Goal: Transaction & Acquisition: Purchase product/service

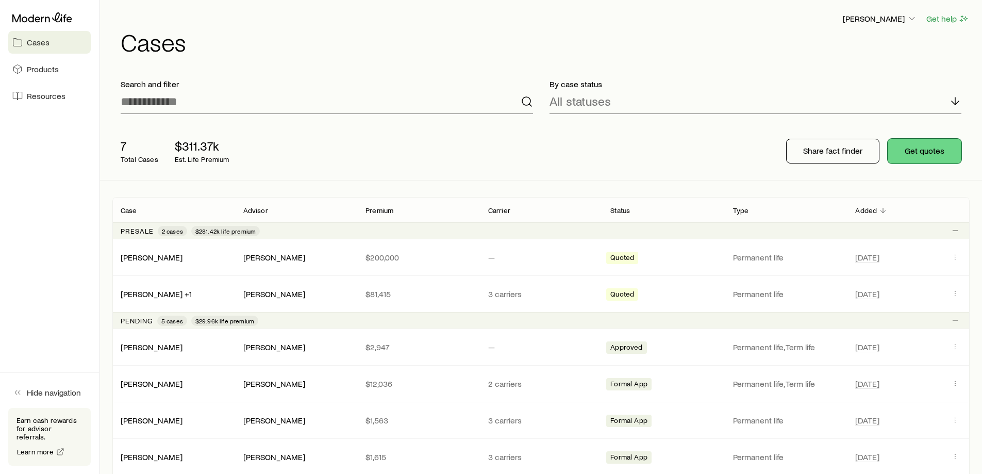
click at [922, 154] on button "Get quotes" at bounding box center [924, 151] width 74 height 25
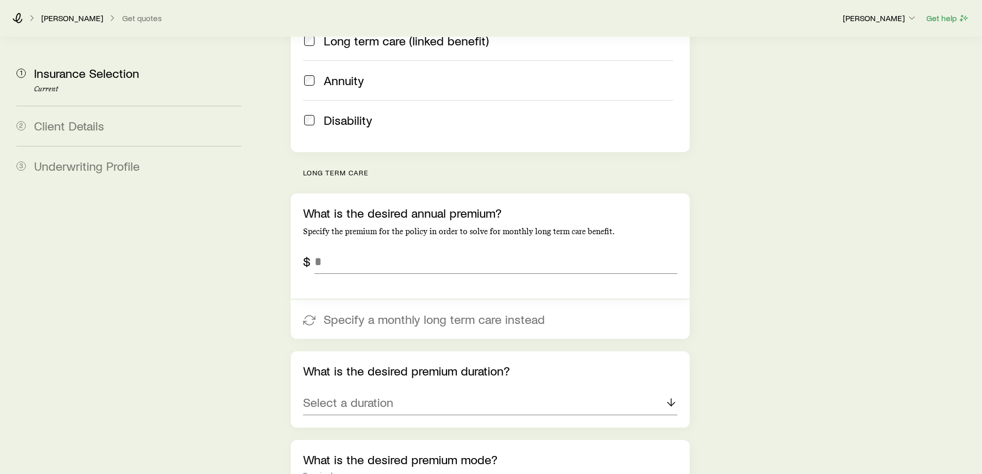
scroll to position [309, 0]
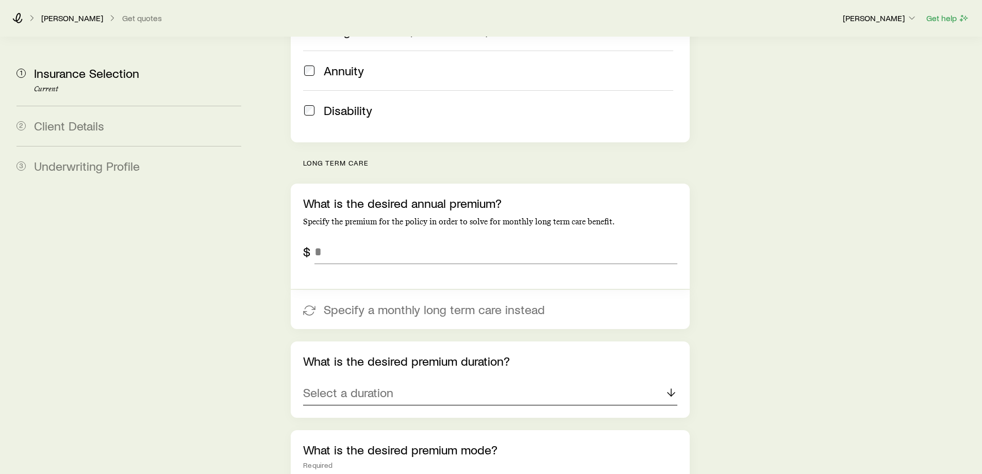
click at [361, 385] on p "Select a duration" at bounding box center [348, 392] width 90 height 14
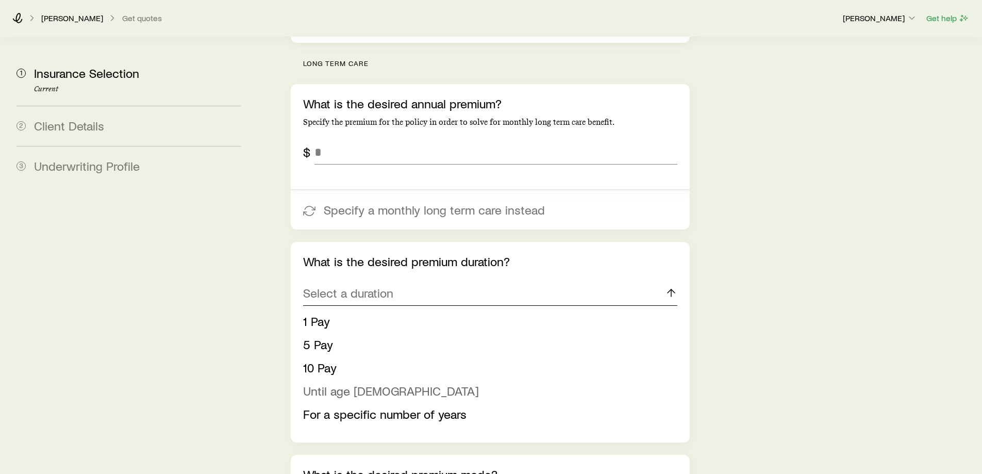
scroll to position [412, 0]
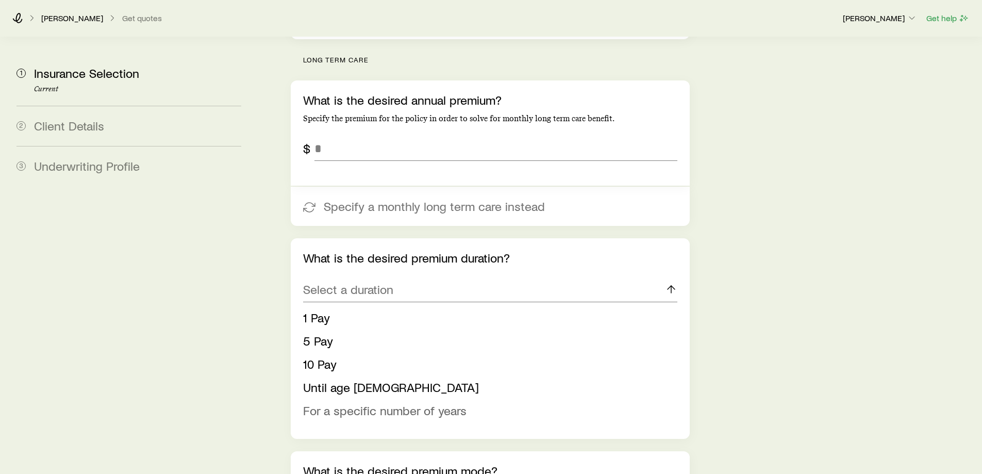
click at [370, 403] on span "For a specific number of years" at bounding box center [384, 410] width 163 height 15
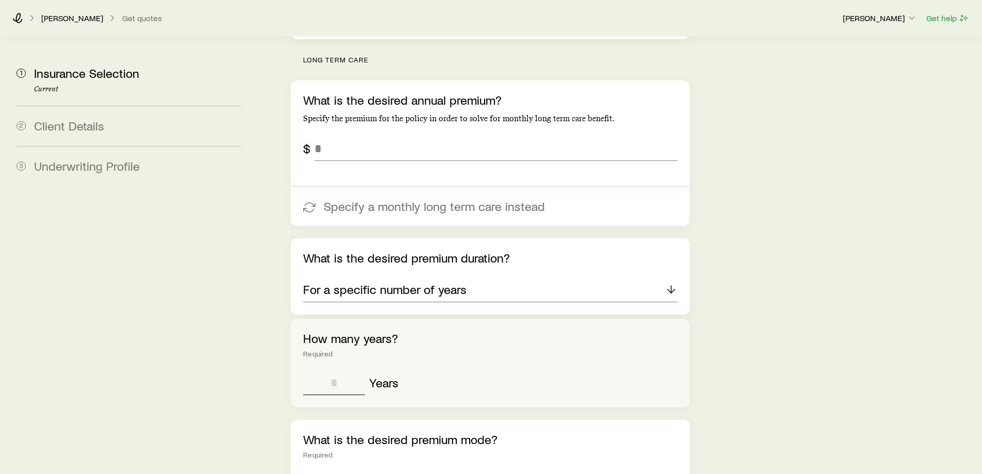
click at [338, 370] on input "tel" at bounding box center [334, 382] width 62 height 25
type input "**"
click at [501, 373] on div "How many years? Required ** Years" at bounding box center [490, 363] width 398 height 89
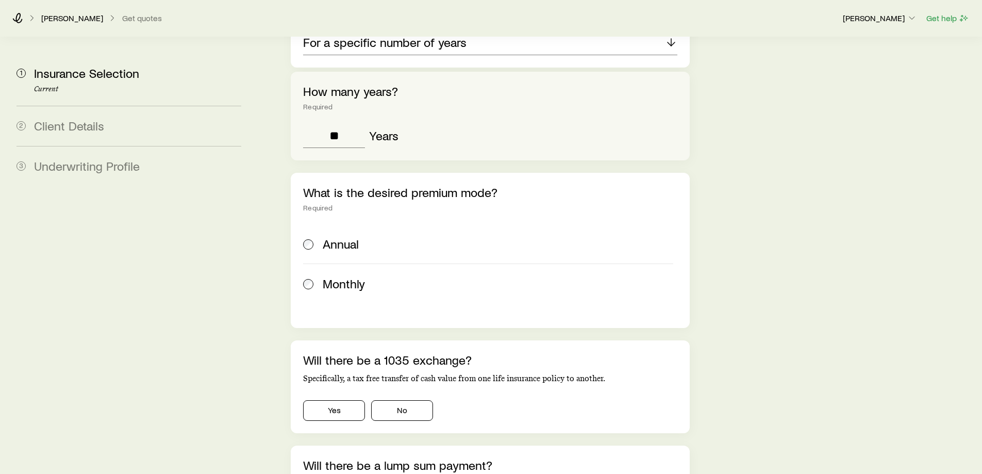
scroll to position [670, 0]
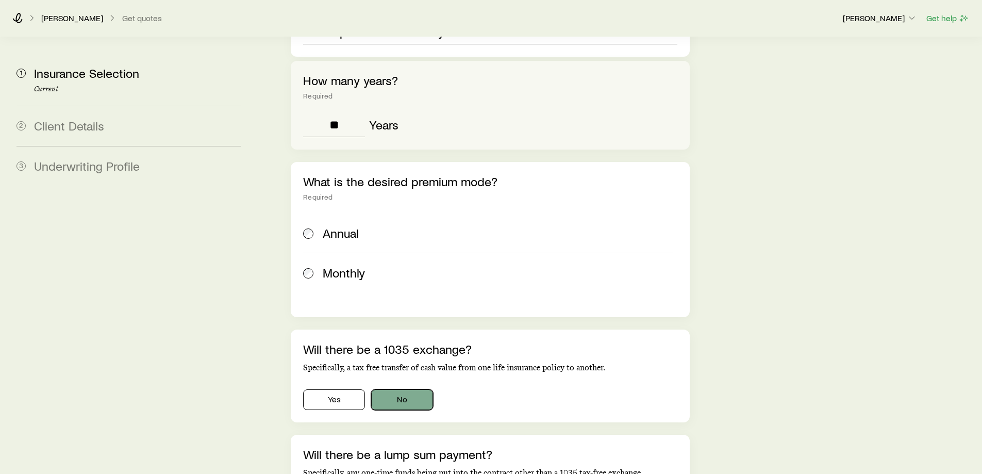
click at [406, 389] on button "No" at bounding box center [402, 399] width 62 height 21
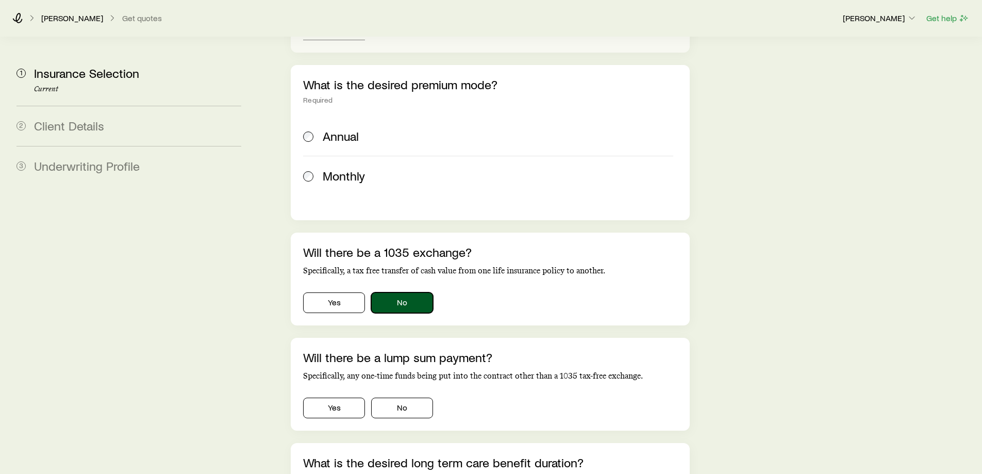
scroll to position [773, 0]
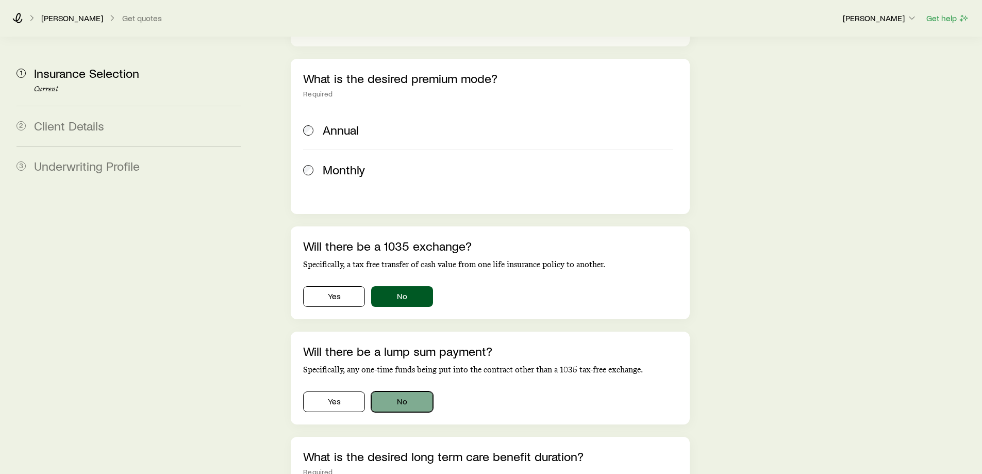
click at [389, 391] on button "No" at bounding box center [402, 401] width 62 height 21
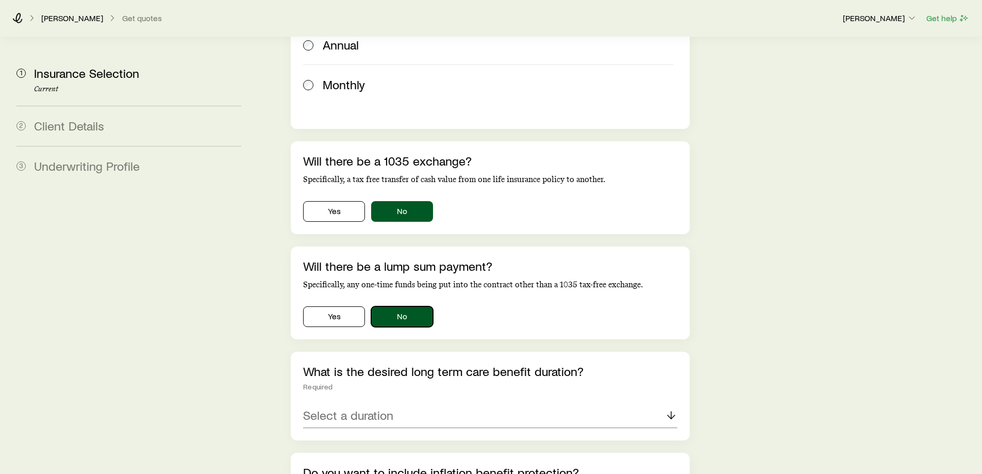
scroll to position [876, 0]
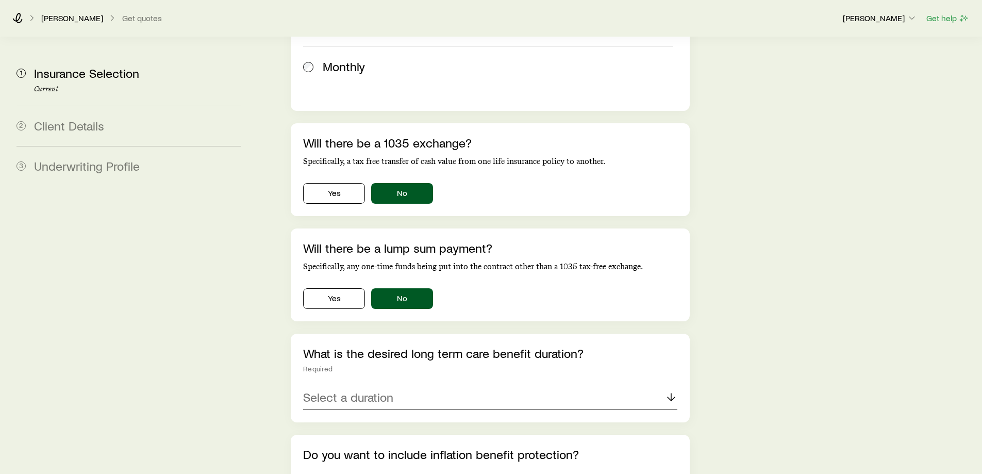
click at [455, 385] on div "Select a duration" at bounding box center [490, 397] width 374 height 25
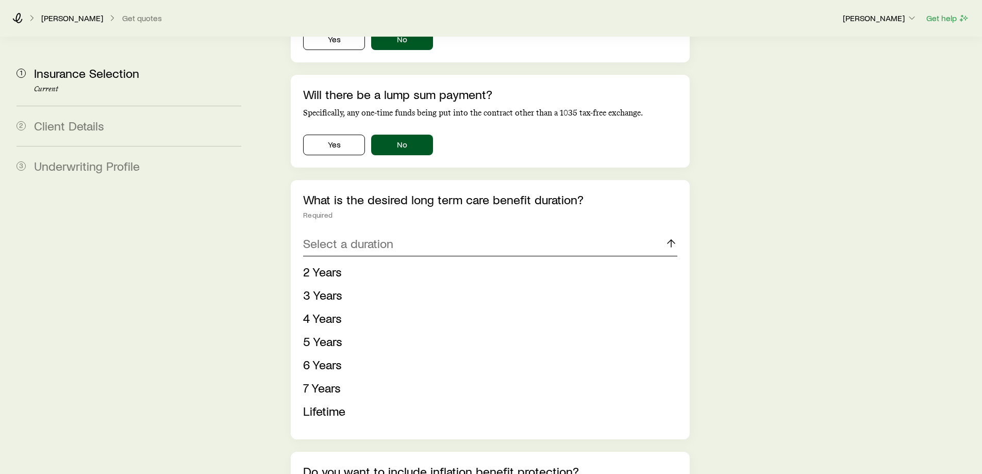
scroll to position [1031, 0]
click at [428, 230] on div "Select a duration" at bounding box center [490, 242] width 374 height 25
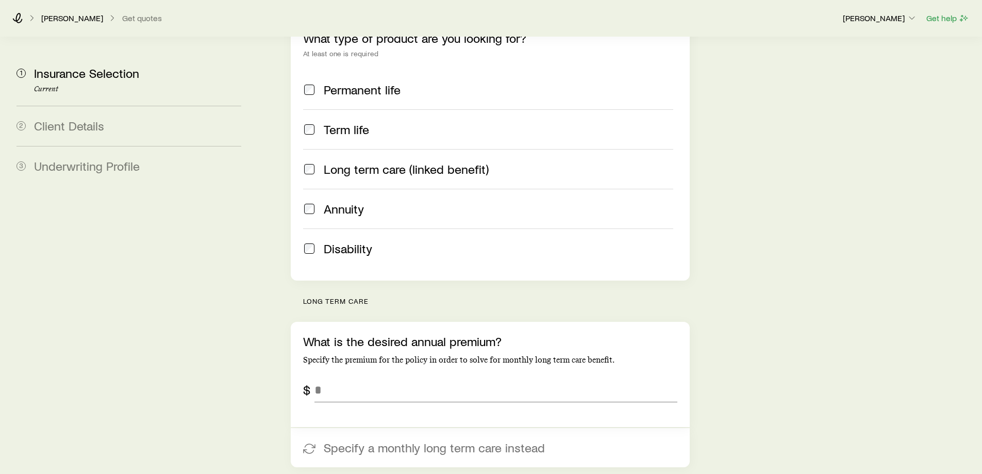
scroll to position [155, 0]
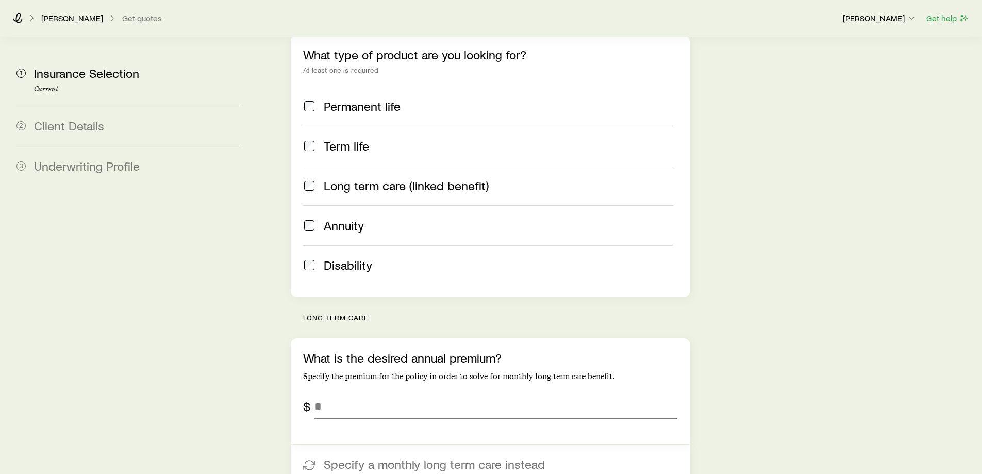
click at [330, 99] on span "Permanent life" at bounding box center [362, 106] width 77 height 14
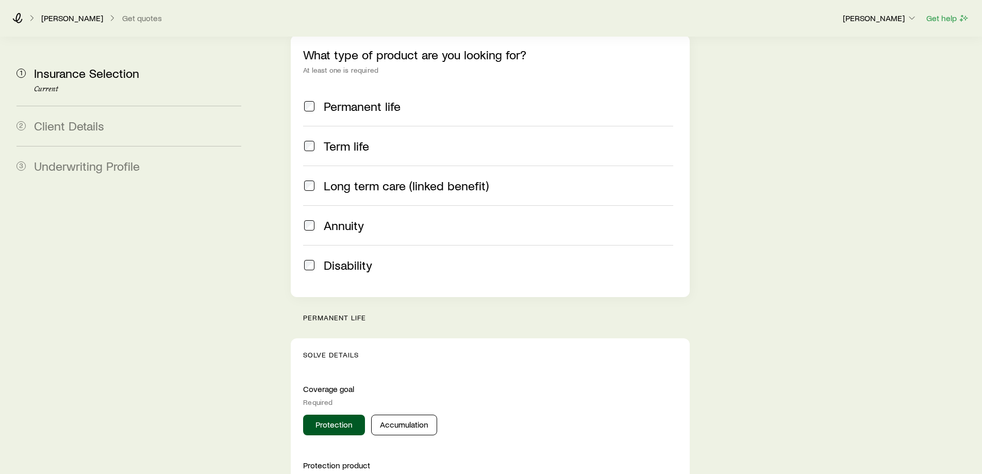
click at [343, 178] on span "Long term care (linked benefit)" at bounding box center [406, 185] width 165 height 14
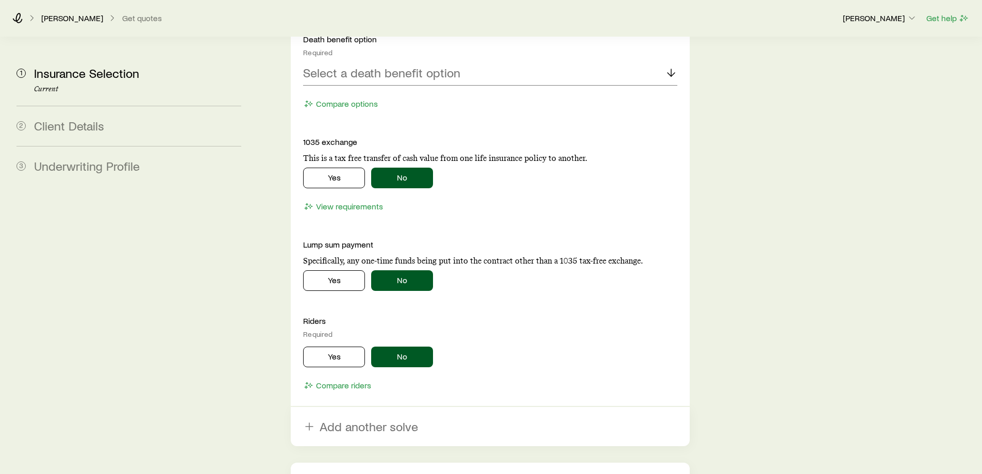
scroll to position [979, 0]
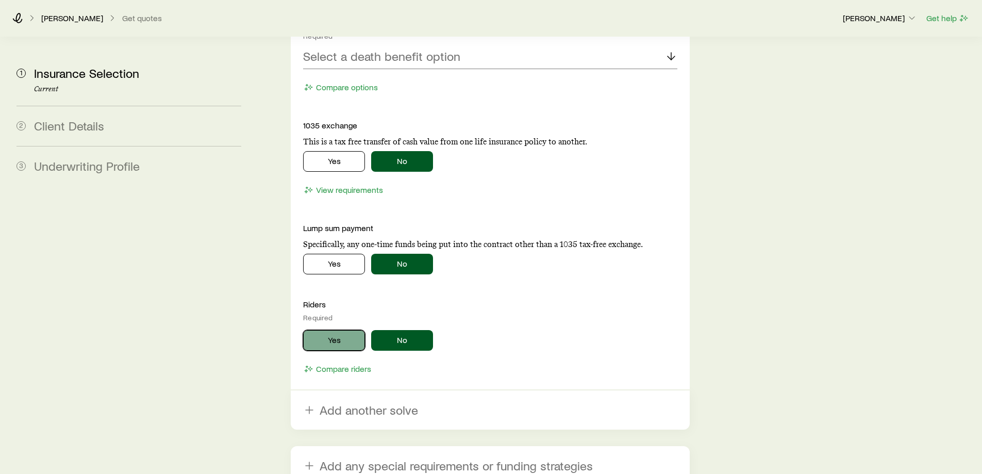
click at [328, 330] on button "Yes" at bounding box center [334, 340] width 62 height 21
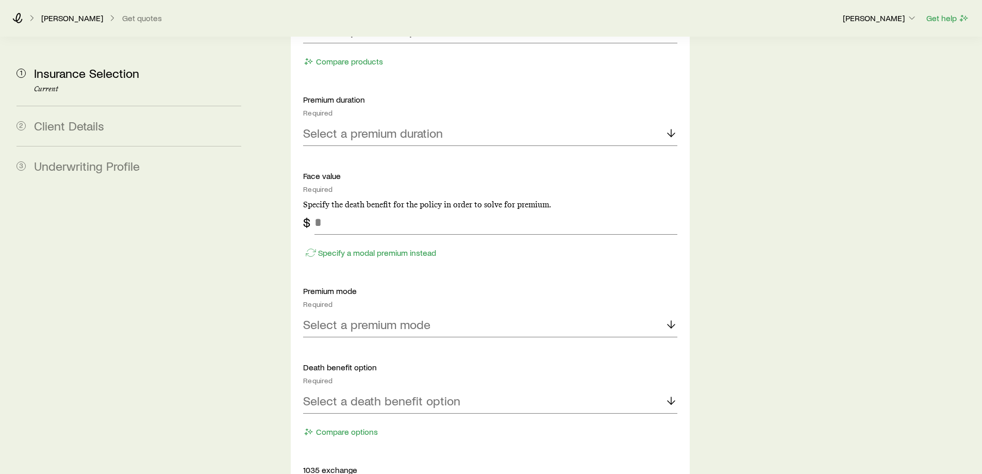
scroll to position [567, 0]
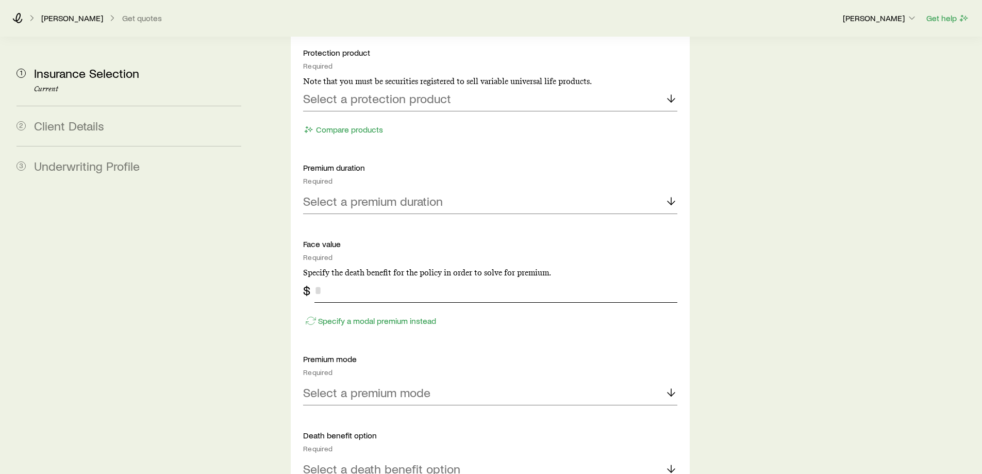
click at [327, 278] on input "tel" at bounding box center [495, 290] width 362 height 25
type input "*******"
click at [384, 385] on p "Select a premium mode" at bounding box center [366, 392] width 127 height 14
click at [329, 413] on span "Annual" at bounding box center [321, 420] width 36 height 15
click at [353, 461] on p "Select a death benefit option" at bounding box center [381, 468] width 157 height 14
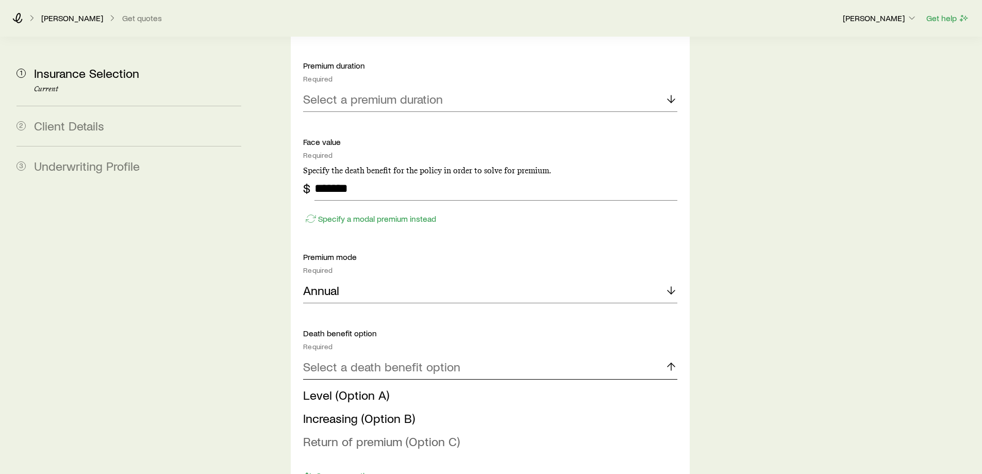
scroll to position [670, 0]
click at [382, 386] on span "Level (Option A)" at bounding box center [346, 393] width 86 height 15
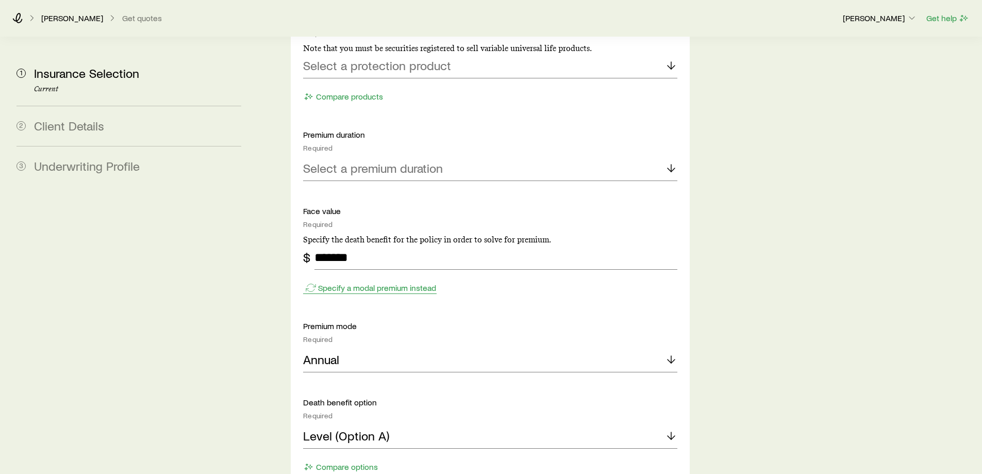
scroll to position [567, 0]
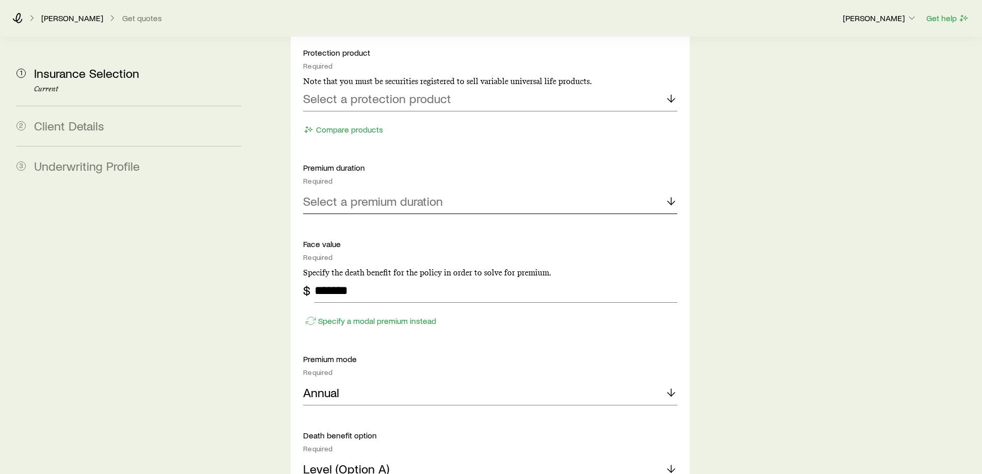
click at [393, 194] on p "Select a premium duration" at bounding box center [373, 201] width 140 height 14
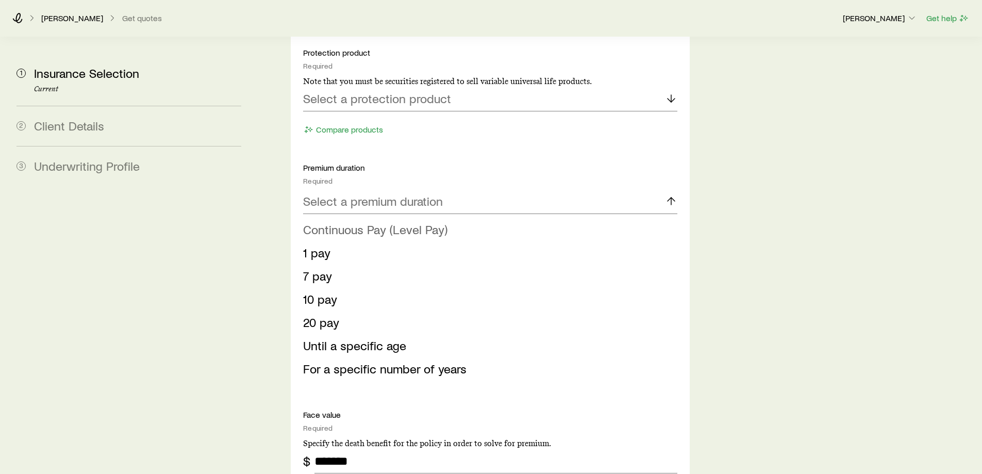
click at [352, 222] on span "Continuous Pay (Level Pay)" at bounding box center [375, 229] width 144 height 15
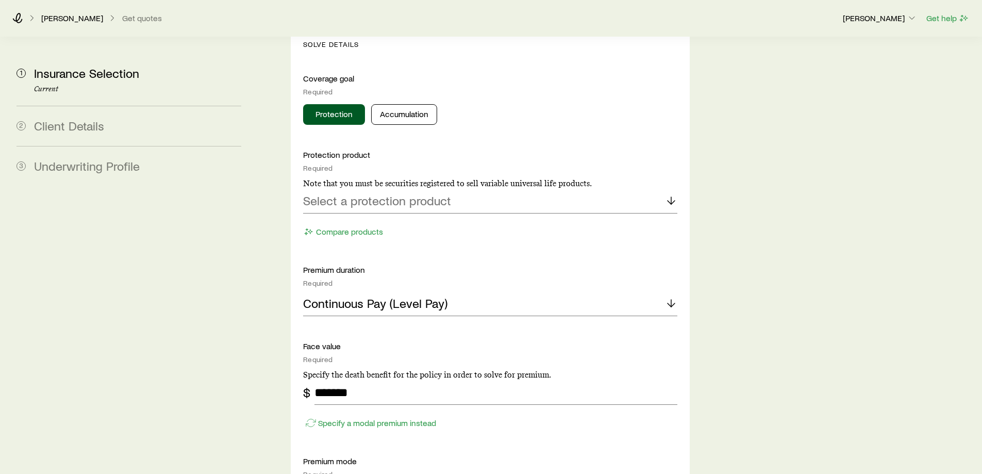
scroll to position [464, 0]
click at [410, 194] on p "Select a protection product" at bounding box center [377, 201] width 148 height 14
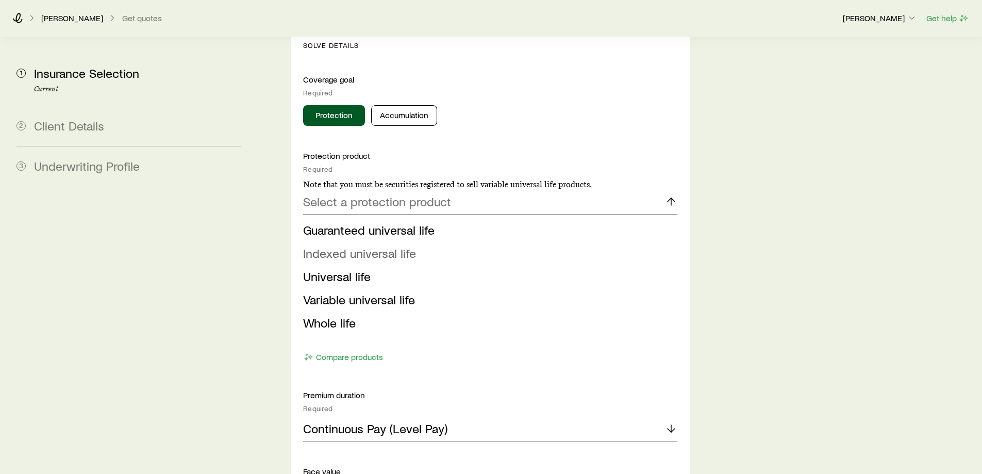
click at [352, 245] on span "Indexed universal life" at bounding box center [359, 252] width 113 height 15
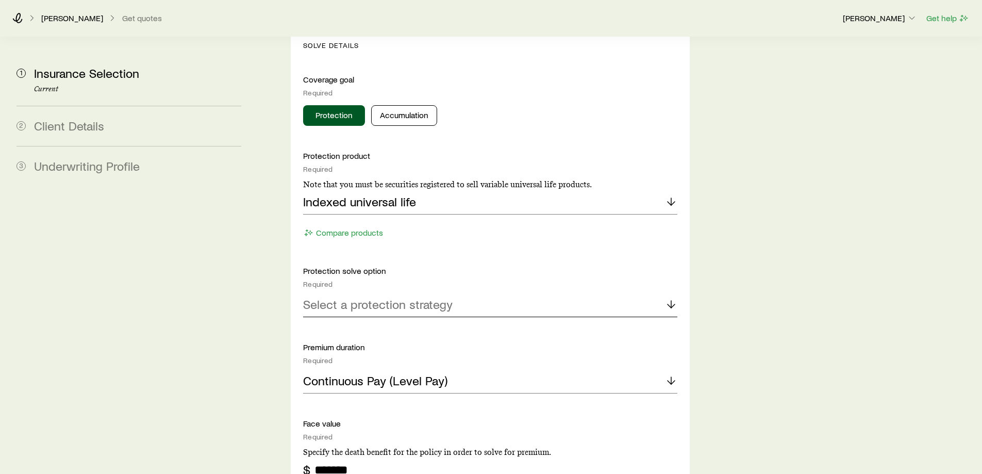
click at [369, 297] on p "Select a protection strategy" at bounding box center [377, 304] width 149 height 14
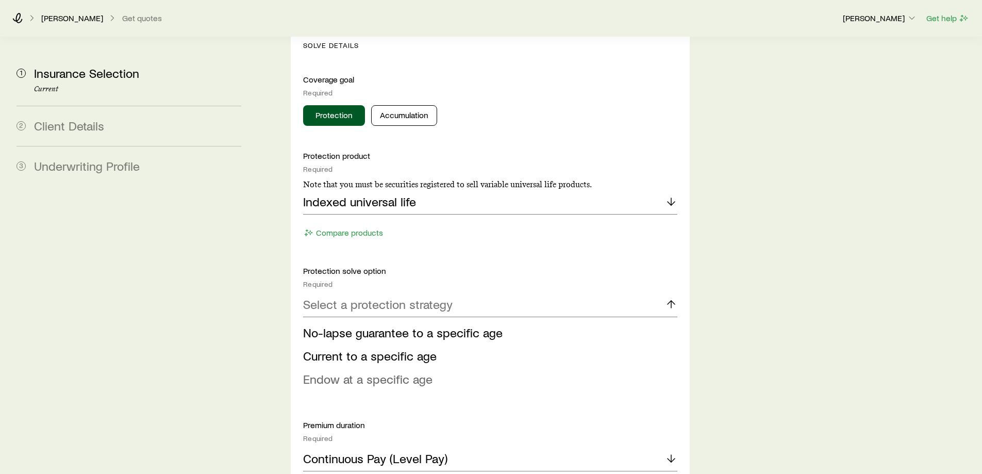
click at [388, 371] on span "Endow at a specific age" at bounding box center [367, 378] width 129 height 15
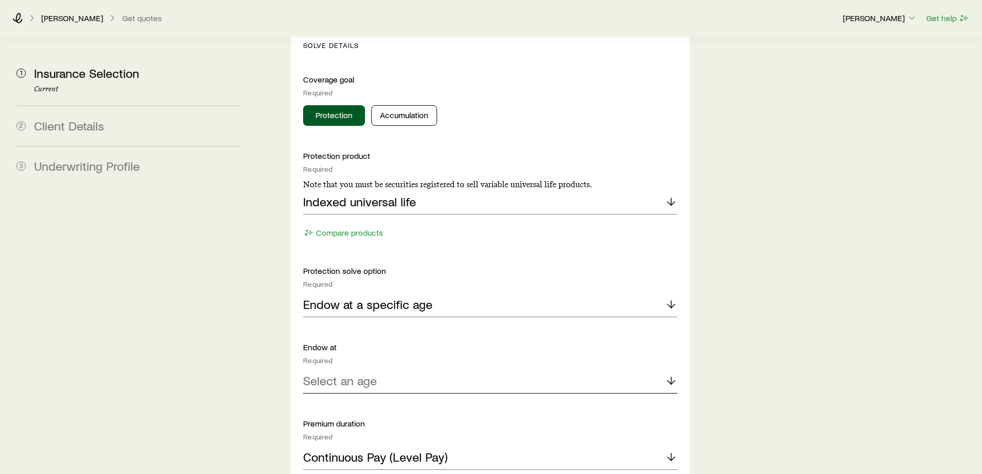
click at [336, 373] on p "Select an age" at bounding box center [340, 380] width 74 height 14
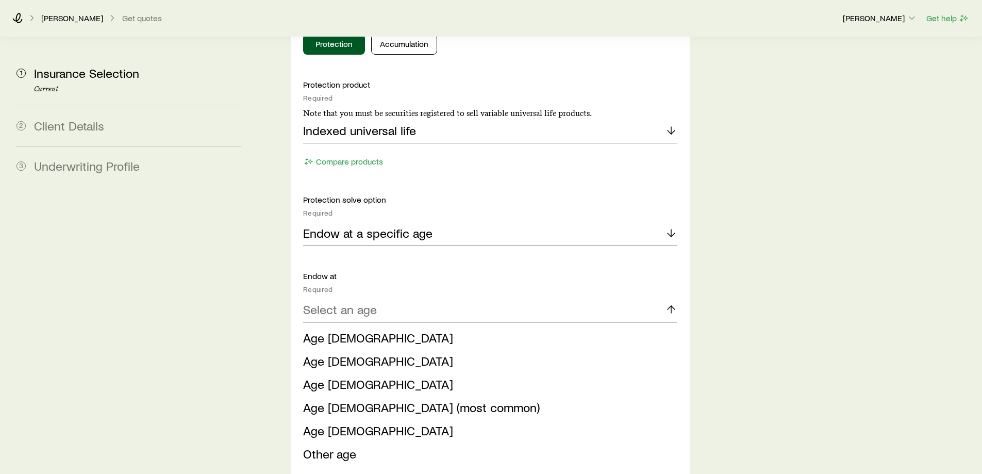
scroll to position [567, 0]
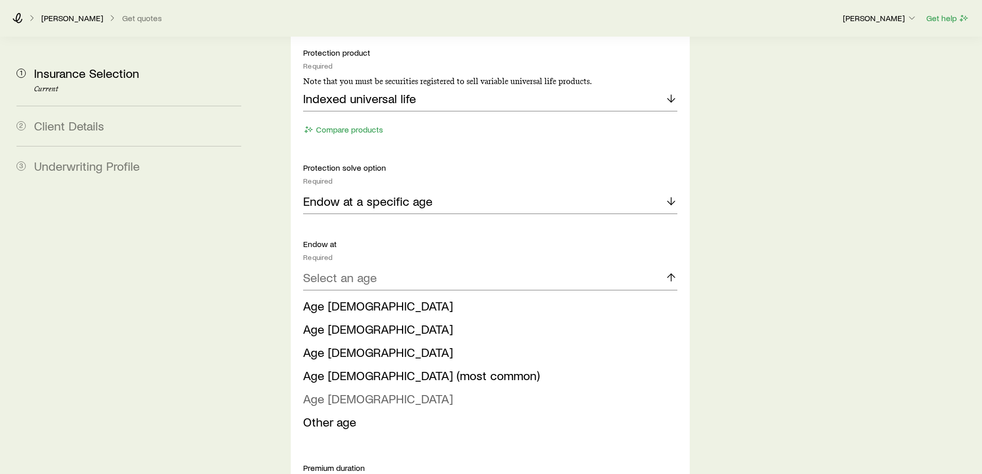
click at [340, 391] on span "Age [DEMOGRAPHIC_DATA]" at bounding box center [378, 398] width 150 height 15
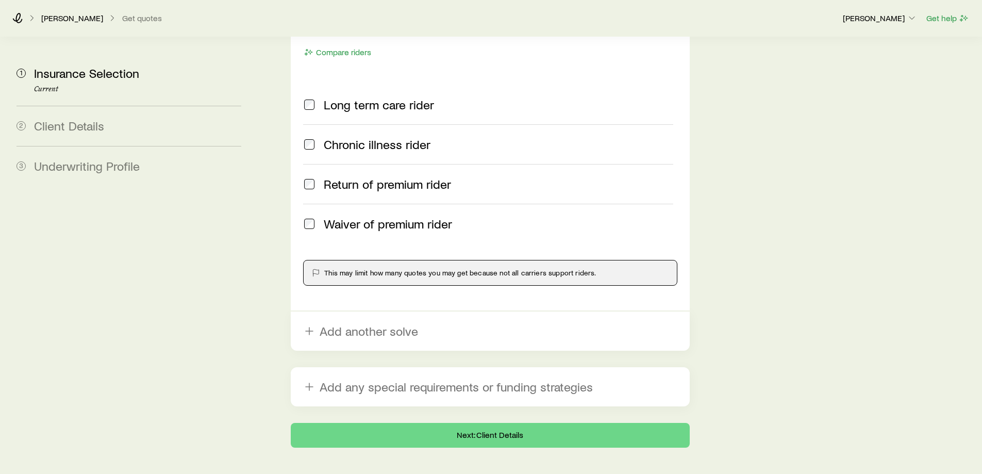
scroll to position [1539, 0]
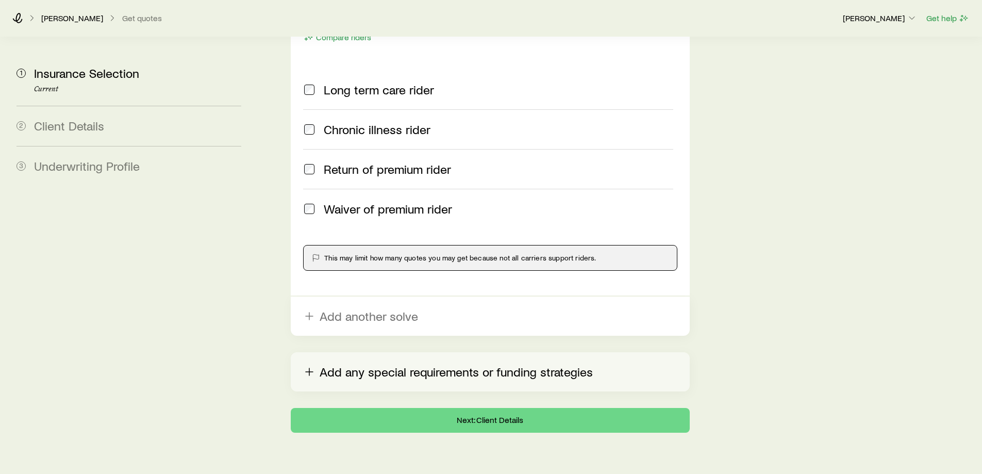
click at [309, 368] on line "button" at bounding box center [309, 371] width 0 height 7
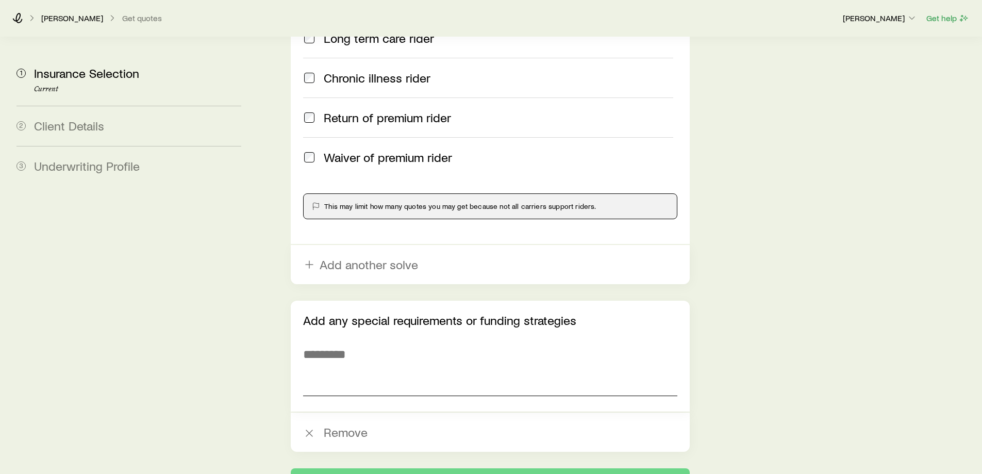
scroll to position [1643, 0]
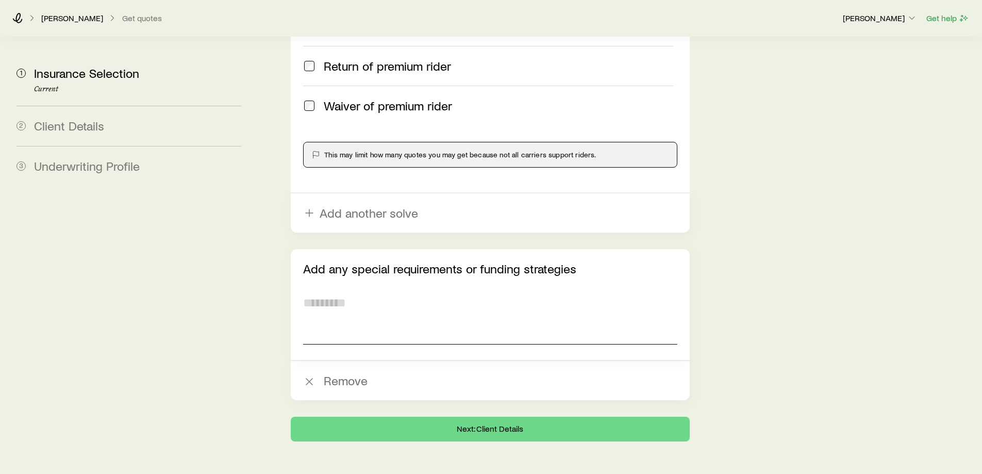
click at [324, 304] on textarea at bounding box center [490, 316] width 374 height 56
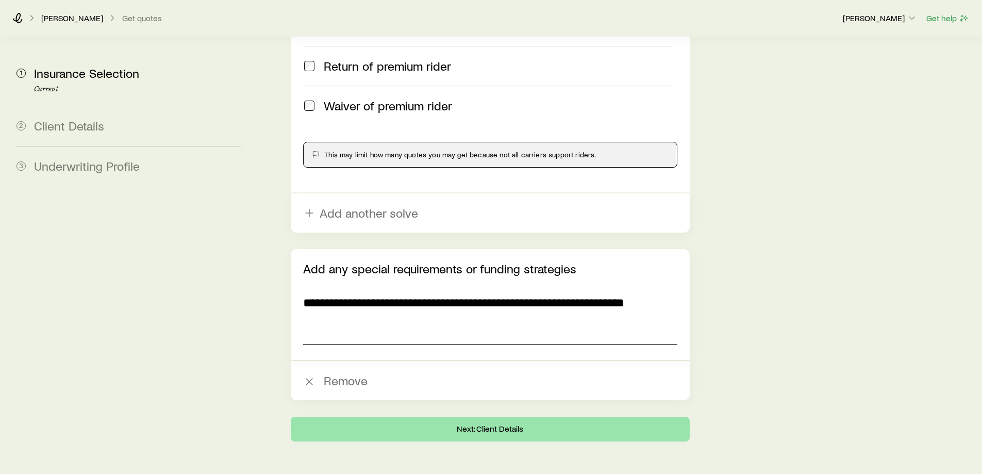
type textarea "**********"
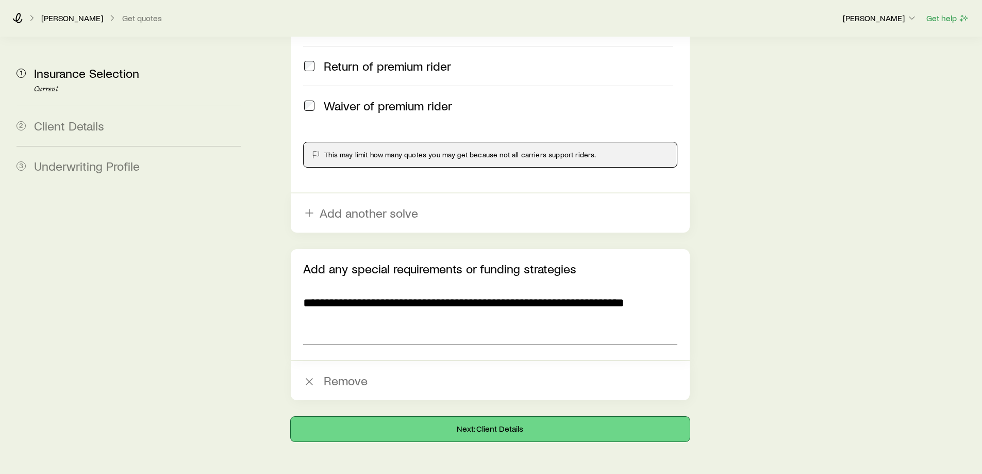
click at [492, 416] on button "Next: Client Details" at bounding box center [490, 428] width 398 height 25
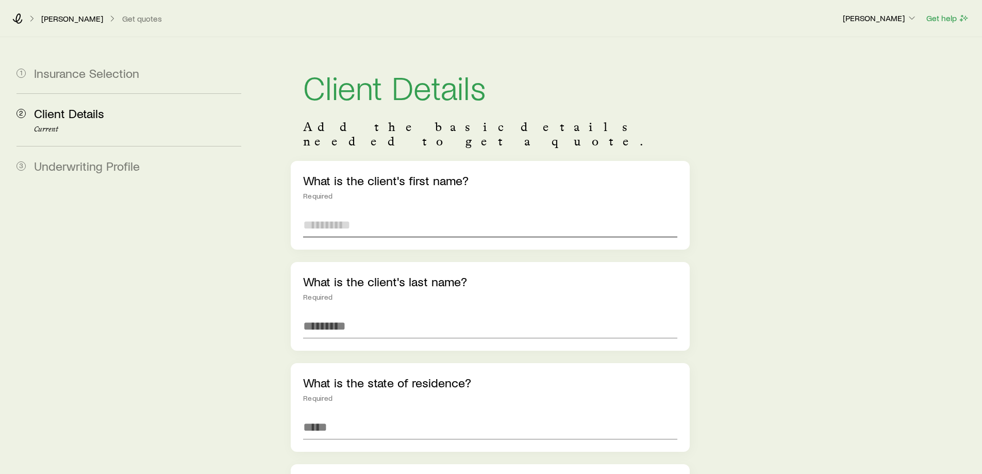
click at [312, 212] on input "text" at bounding box center [490, 224] width 374 height 25
type input "******"
type input "*****"
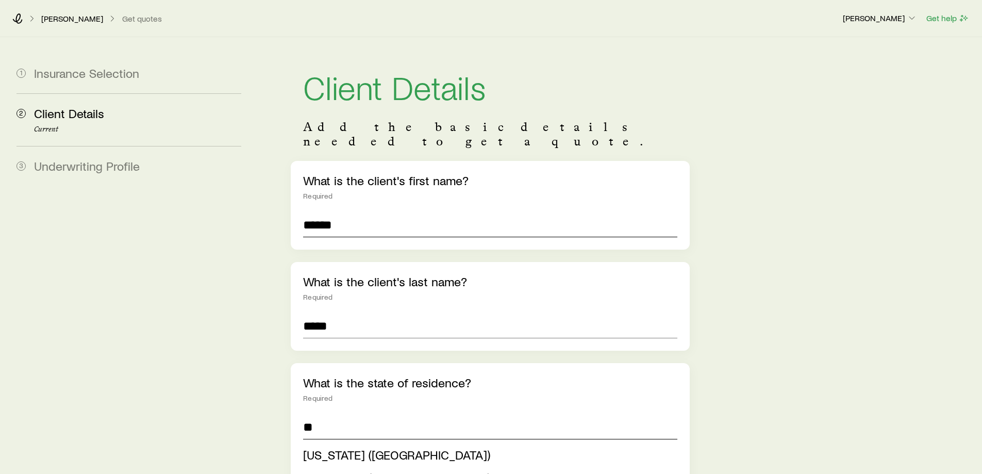
type input "*"
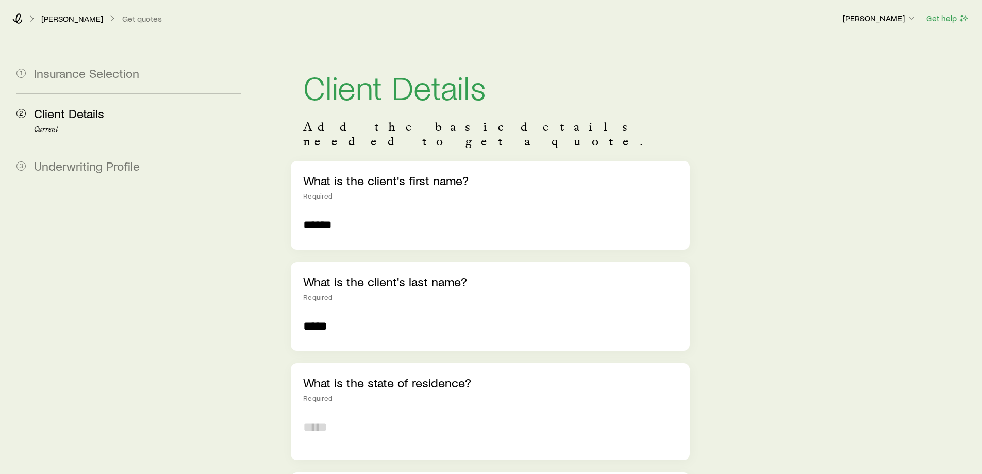
type input "*"
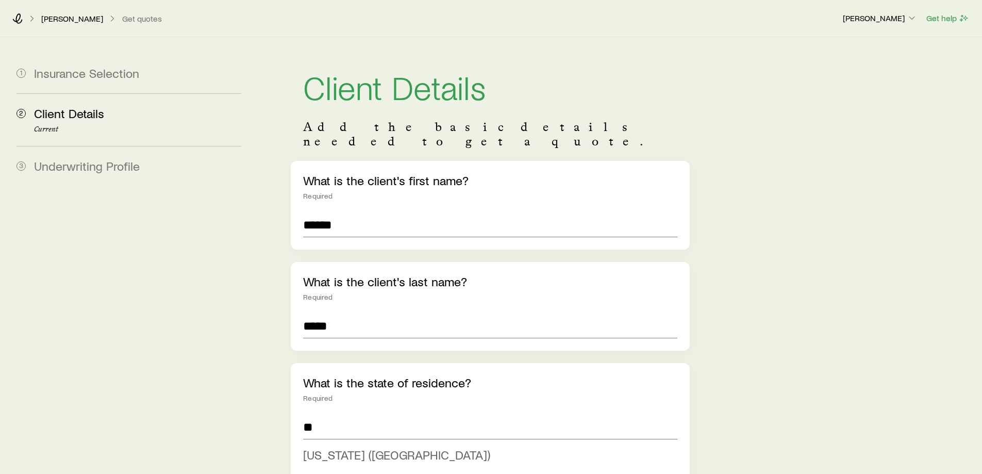
click at [331, 447] on span "[US_STATE] ([GEOGRAPHIC_DATA])" at bounding box center [396, 454] width 187 height 15
type input "**********"
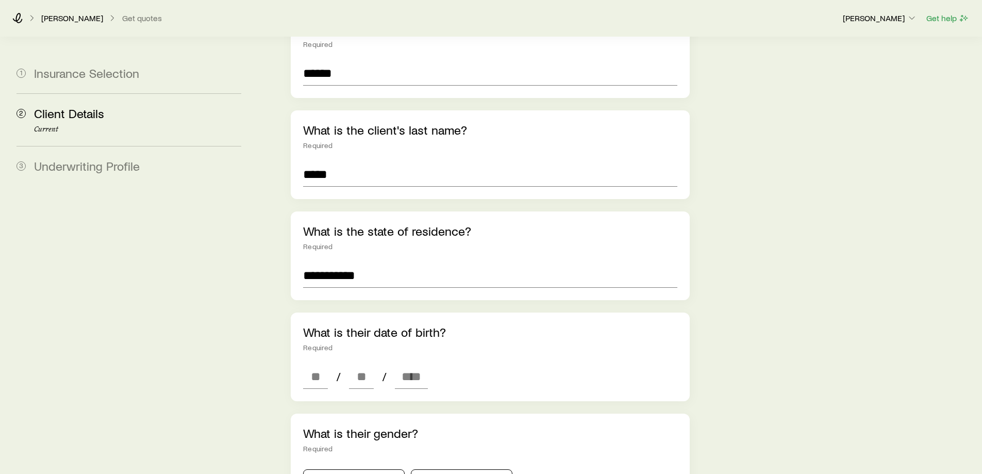
scroll to position [155, 0]
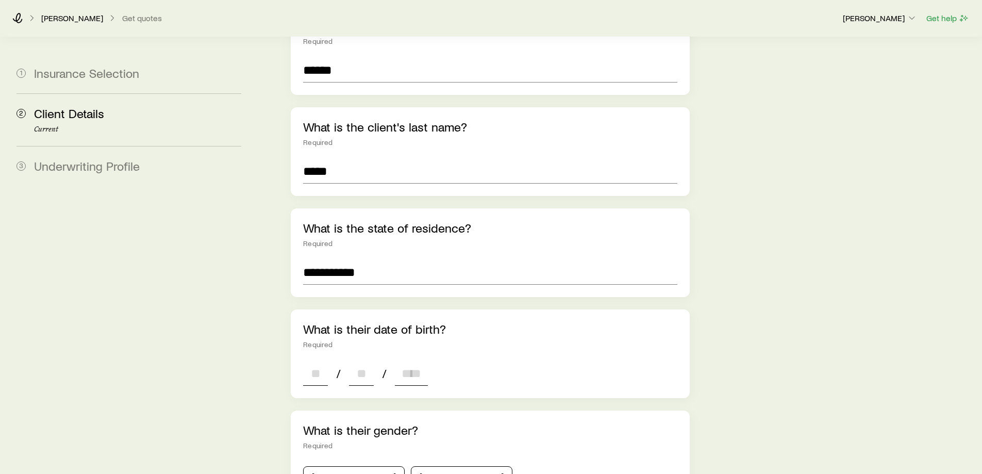
click at [316, 361] on input at bounding box center [315, 373] width 25 height 25
type input "**"
type input "****"
click at [327, 466] on button "[DEMOGRAPHIC_DATA]" at bounding box center [354, 476] width 102 height 21
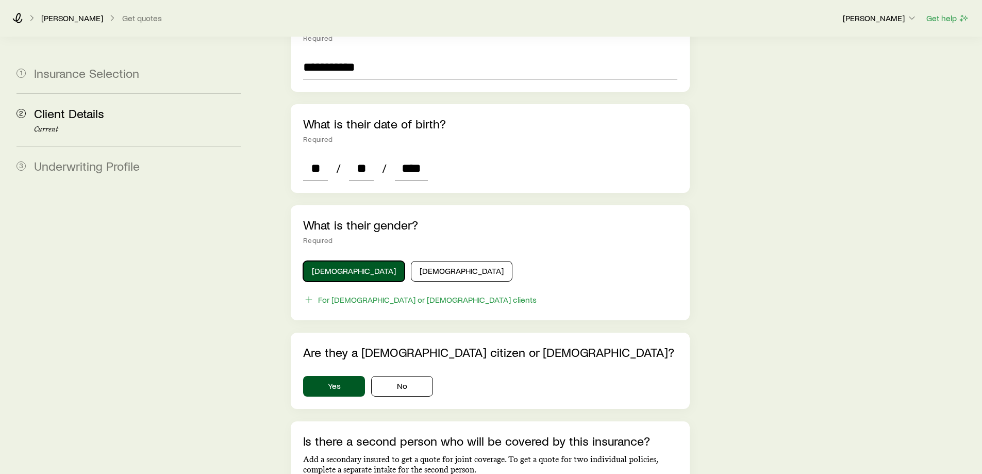
scroll to position [361, 0]
click at [334, 375] on button "Yes" at bounding box center [334, 385] width 62 height 21
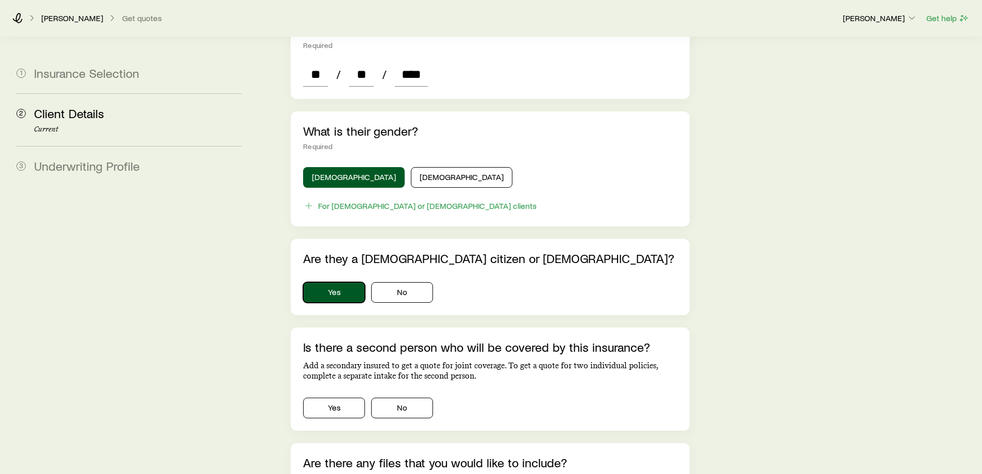
scroll to position [464, 0]
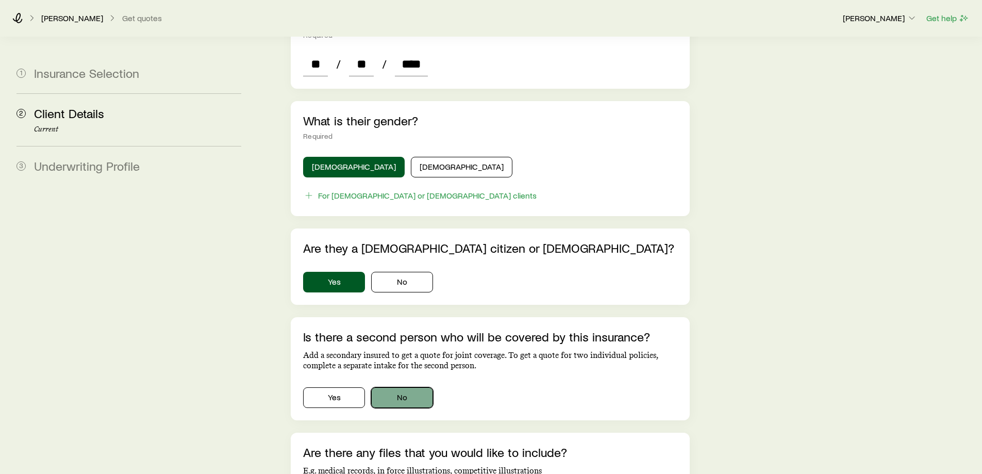
click at [391, 387] on button "No" at bounding box center [402, 397] width 62 height 21
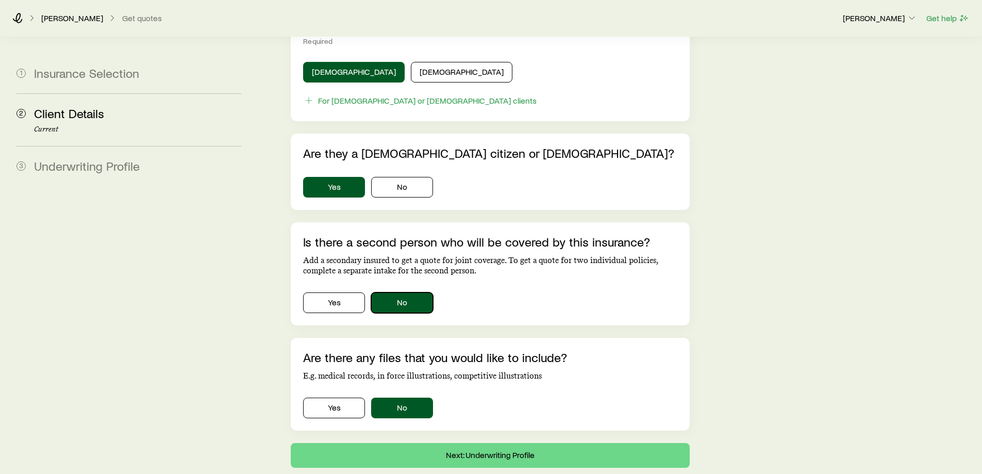
scroll to position [567, 0]
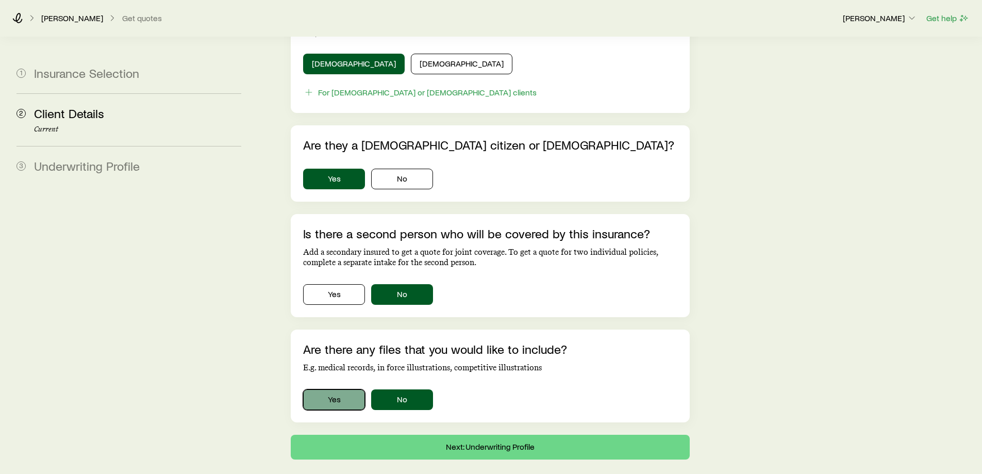
click at [336, 390] on button "Yes" at bounding box center [334, 399] width 62 height 21
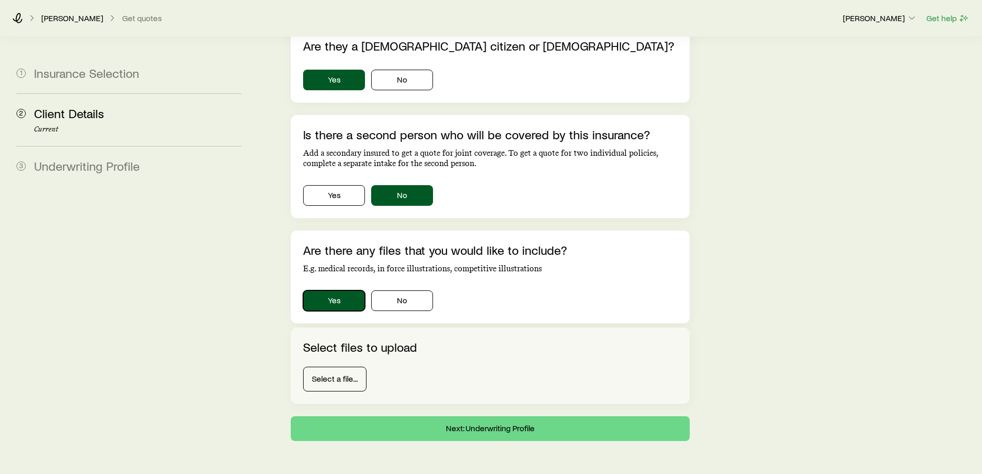
scroll to position [670, 0]
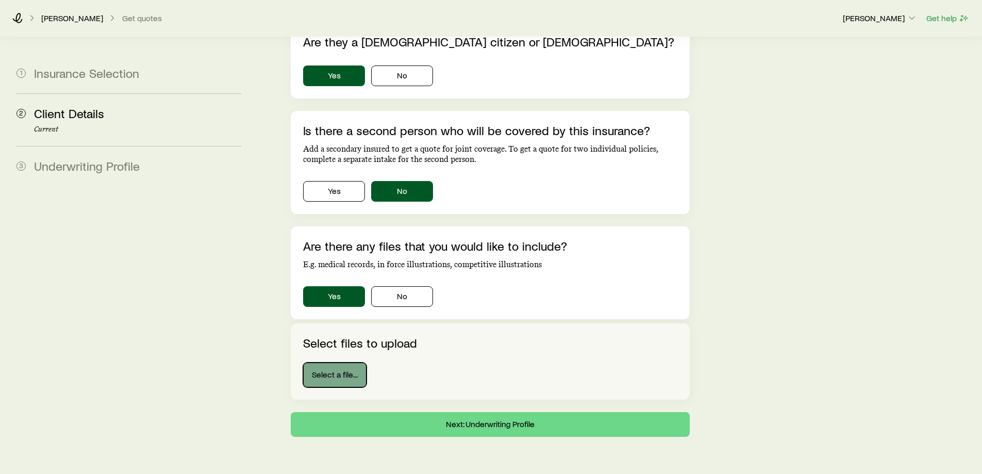
click at [338, 362] on button "Select a file..." at bounding box center [334, 374] width 63 height 25
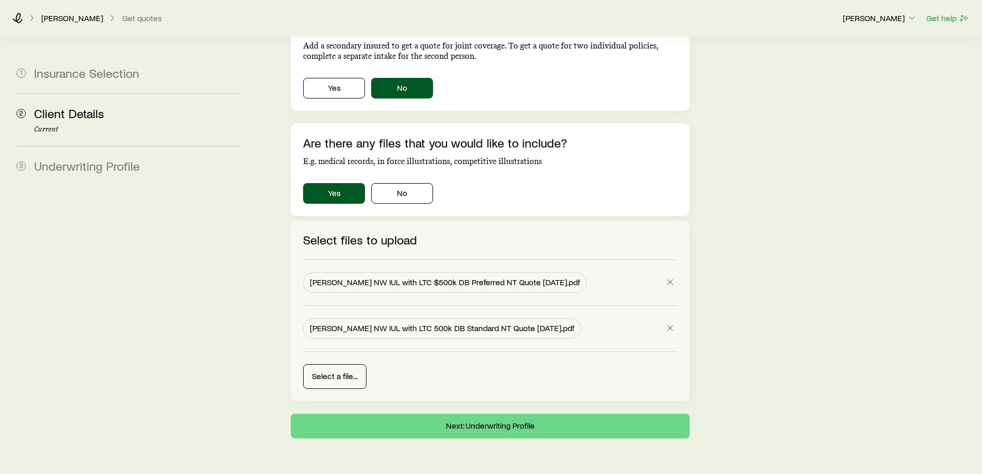
scroll to position [793, 0]
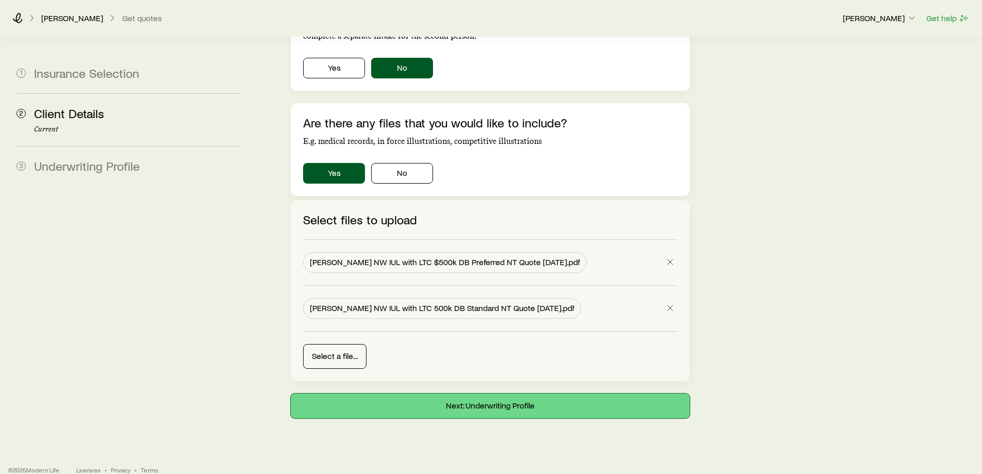
click at [484, 395] on button "Next: Underwriting Profile" at bounding box center [490, 405] width 398 height 25
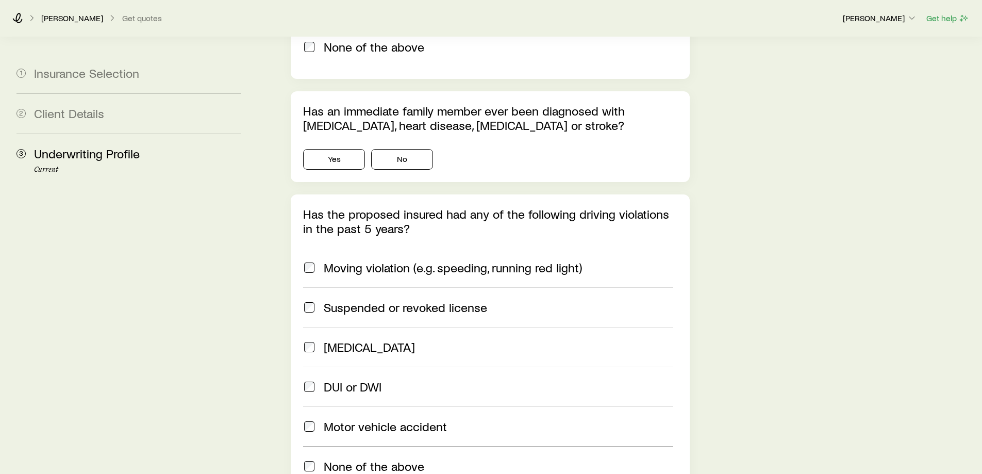
scroll to position [1340, 0]
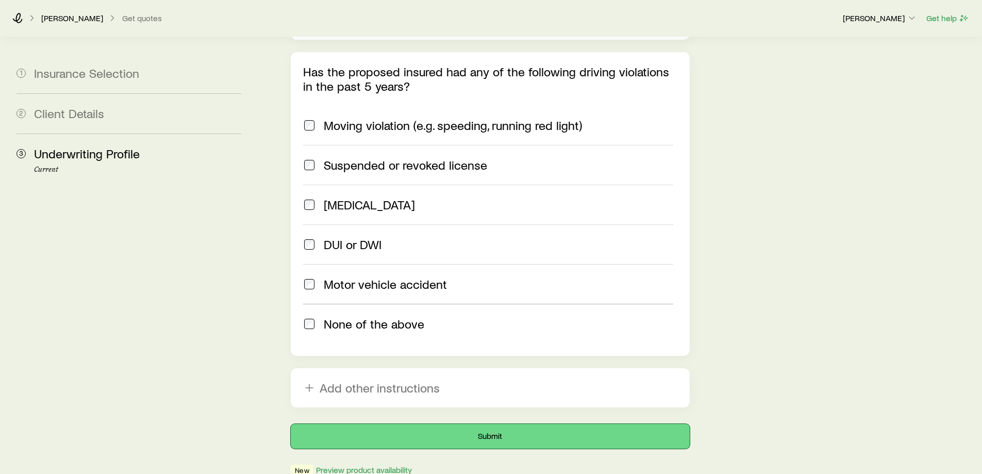
click at [493, 424] on button "Submit" at bounding box center [490, 436] width 398 height 25
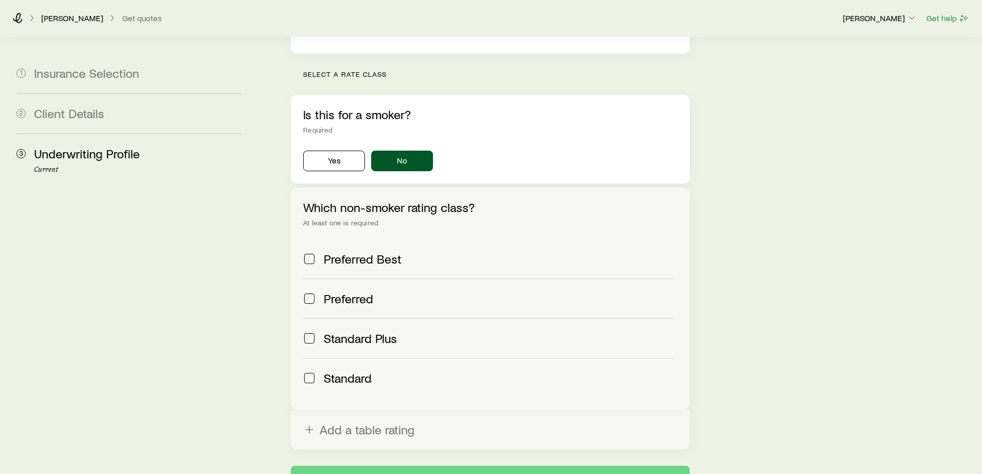
scroll to position [361, 0]
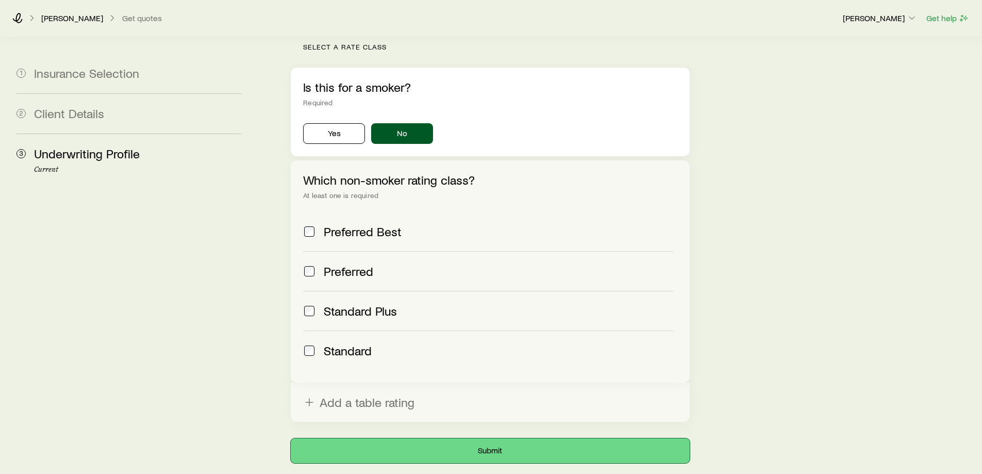
click at [491, 438] on button "Submit" at bounding box center [490, 450] width 398 height 25
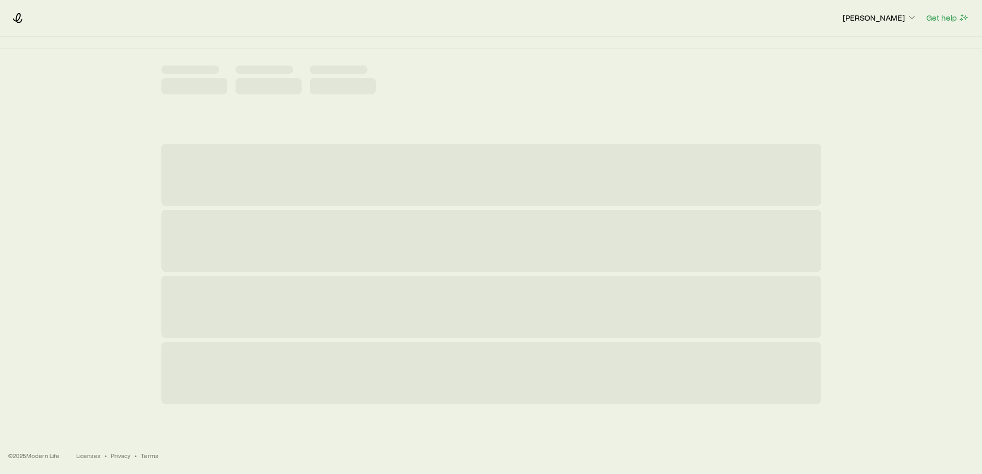
scroll to position [0, 0]
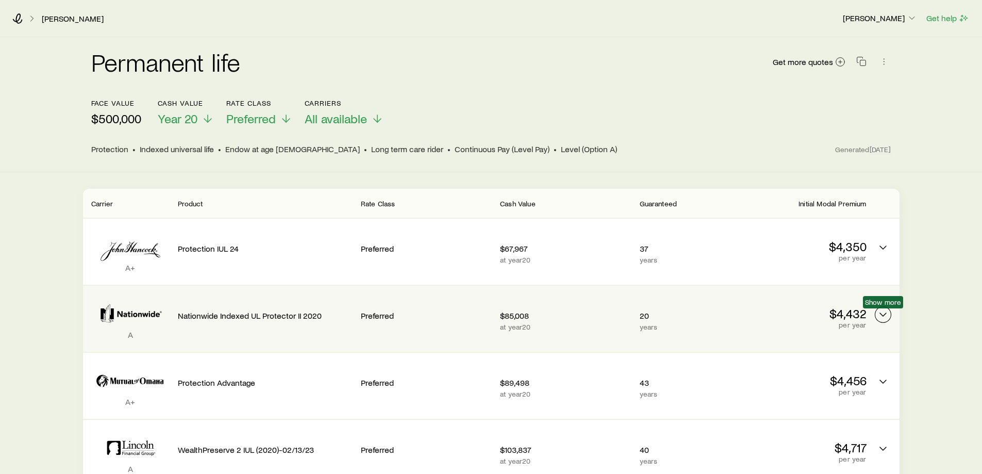
click at [884, 316] on icon "Permanent quotes" at bounding box center [883, 314] width 12 height 12
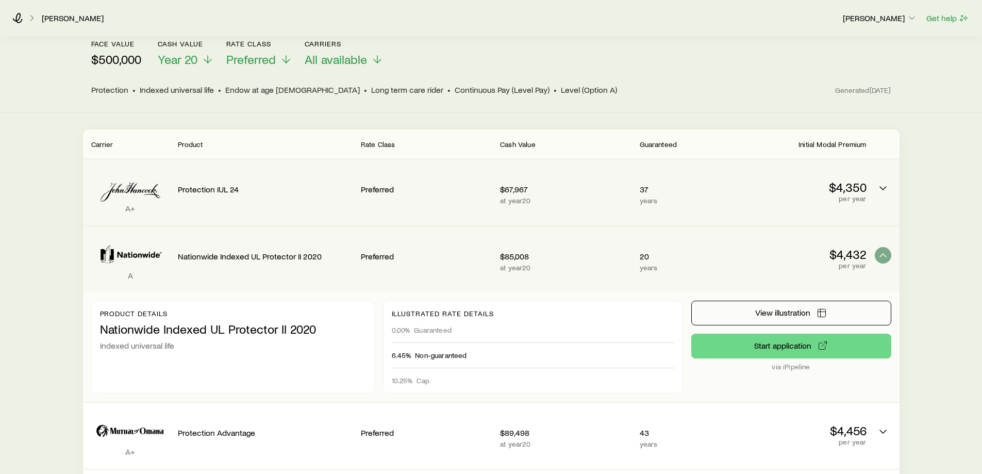
scroll to position [103, 0]
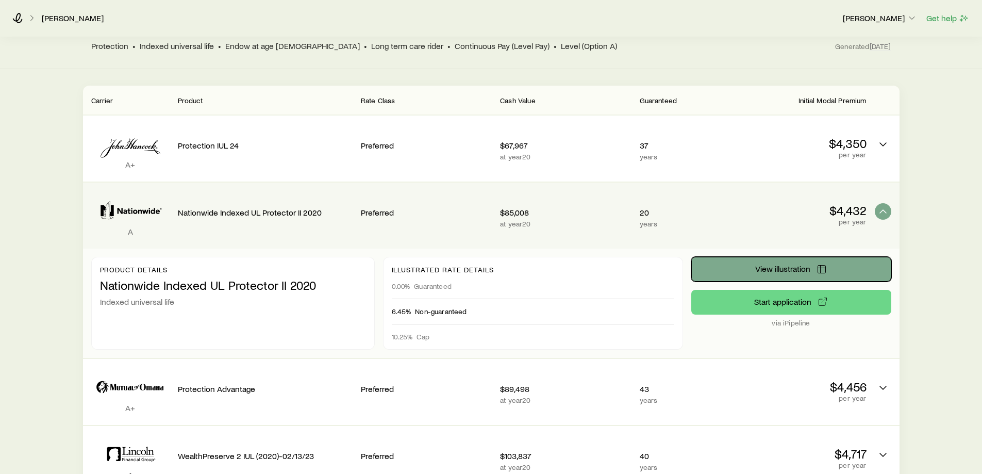
click at [802, 271] on span "View illustration" at bounding box center [782, 268] width 55 height 8
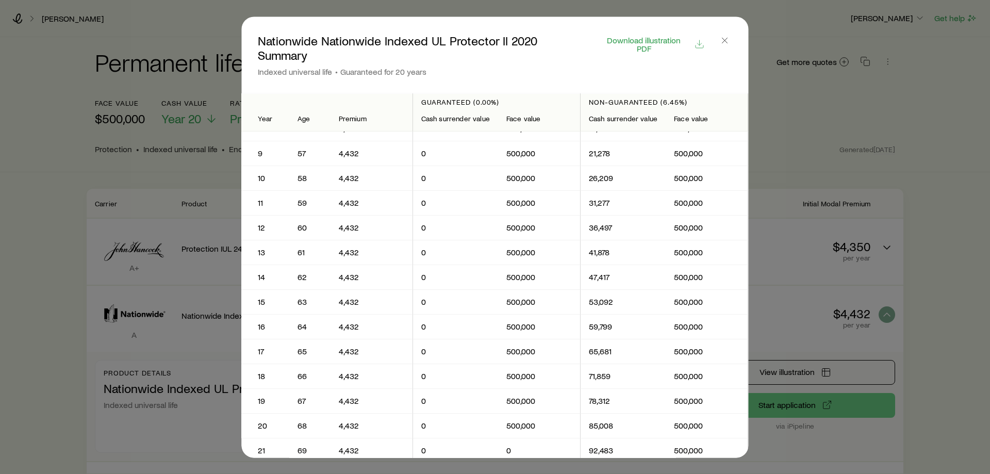
scroll to position [0, 0]
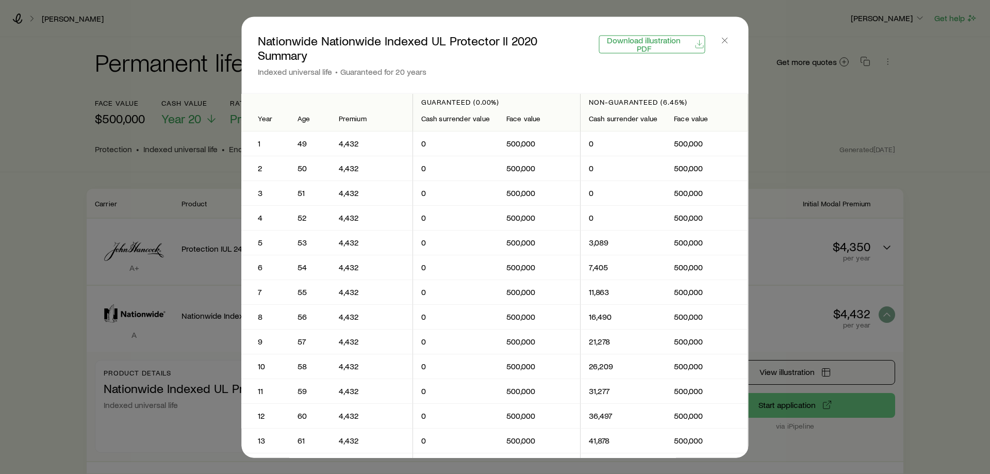
click at [649, 41] on span "Download illustration PDF" at bounding box center [643, 44] width 89 height 16
click at [725, 41] on icon "button" at bounding box center [724, 40] width 10 height 10
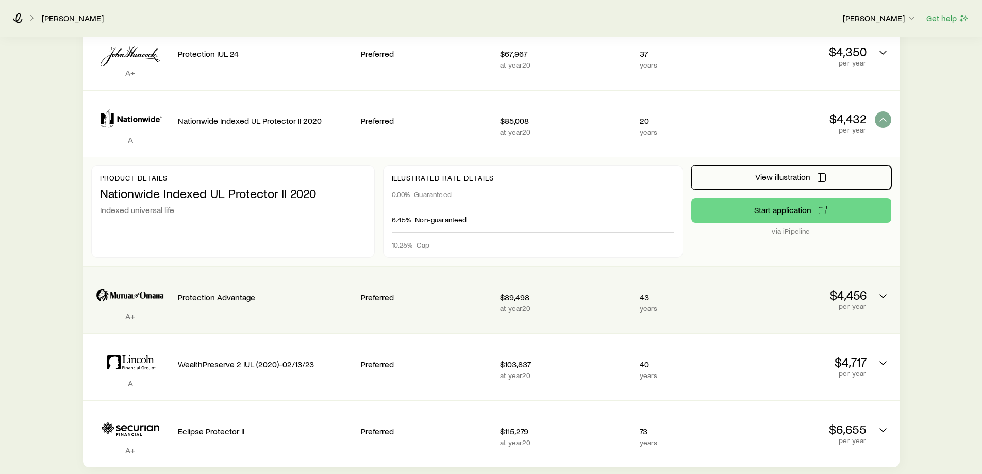
scroll to position [206, 0]
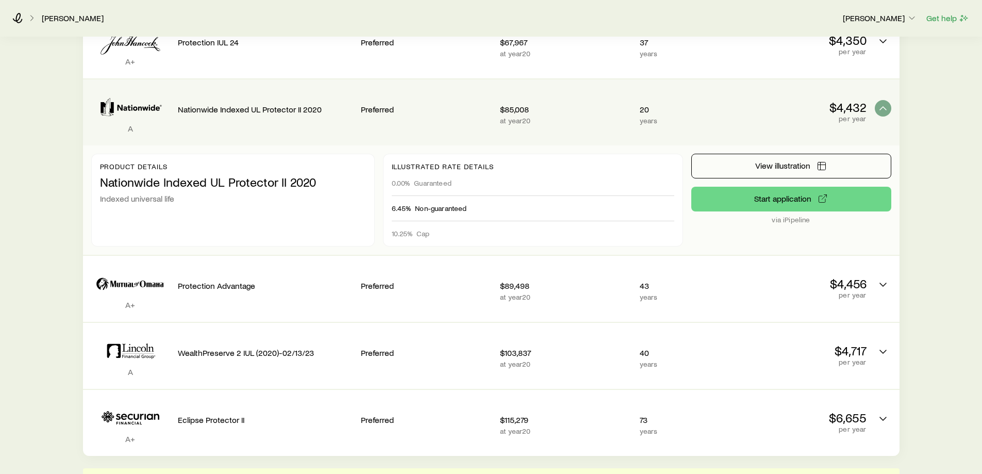
click at [179, 189] on p "Nationwide Indexed UL Protector II 2020" at bounding box center [233, 182] width 266 height 14
click at [185, 186] on p "Nationwide Indexed UL Protector II 2020" at bounding box center [233, 182] width 266 height 14
click at [425, 213] on div "6.45% Non-guaranteed" at bounding box center [533, 208] width 282 height 25
click at [425, 229] on span "Cap" at bounding box center [422, 233] width 12 height 8
click at [418, 194] on div "0.00% Guaranteed" at bounding box center [533, 183] width 282 height 25
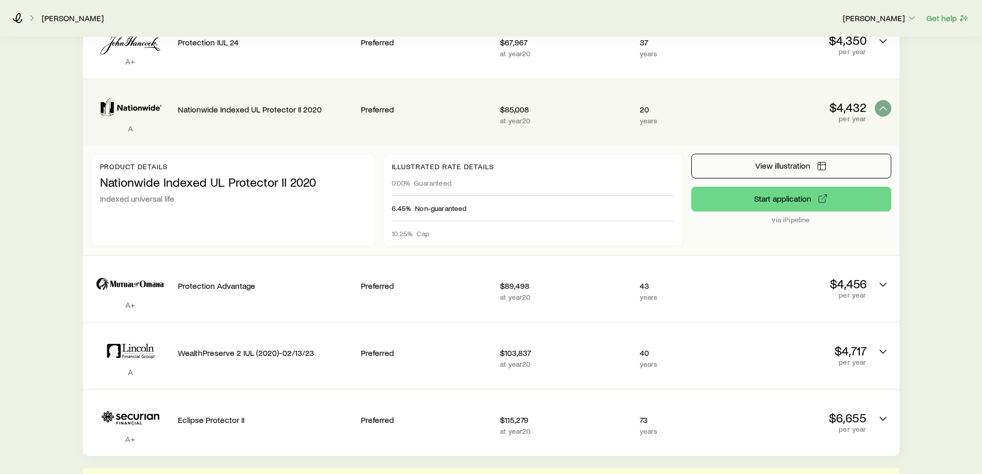
click at [416, 180] on span "Guaranteed" at bounding box center [433, 183] width 38 height 8
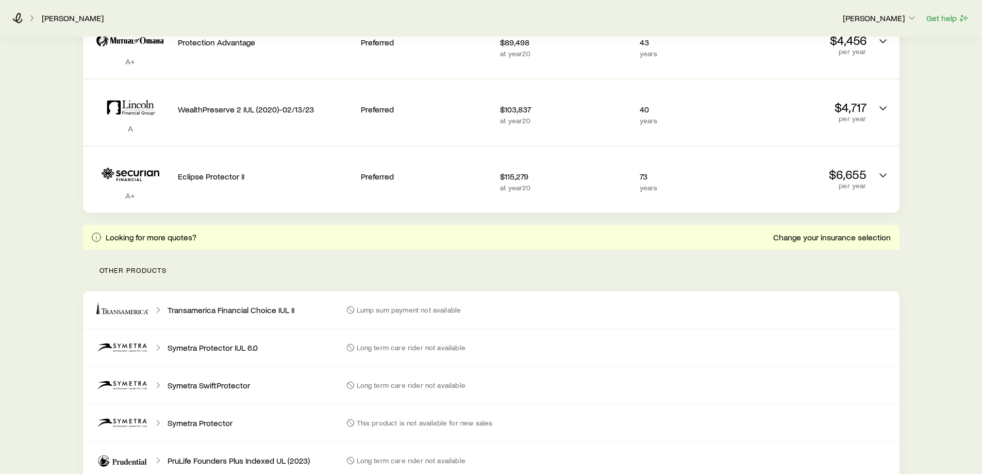
scroll to position [464, 0]
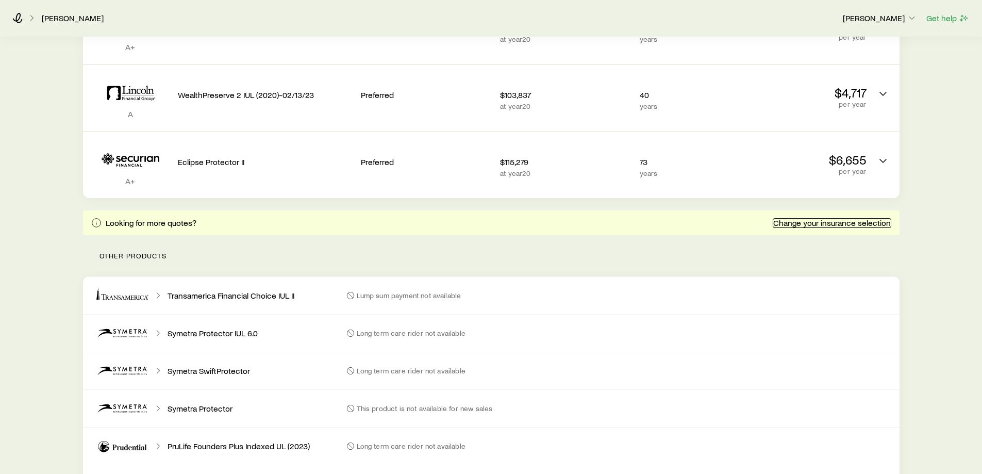
click at [797, 227] on link "Change your insurance selection" at bounding box center [832, 223] width 119 height 10
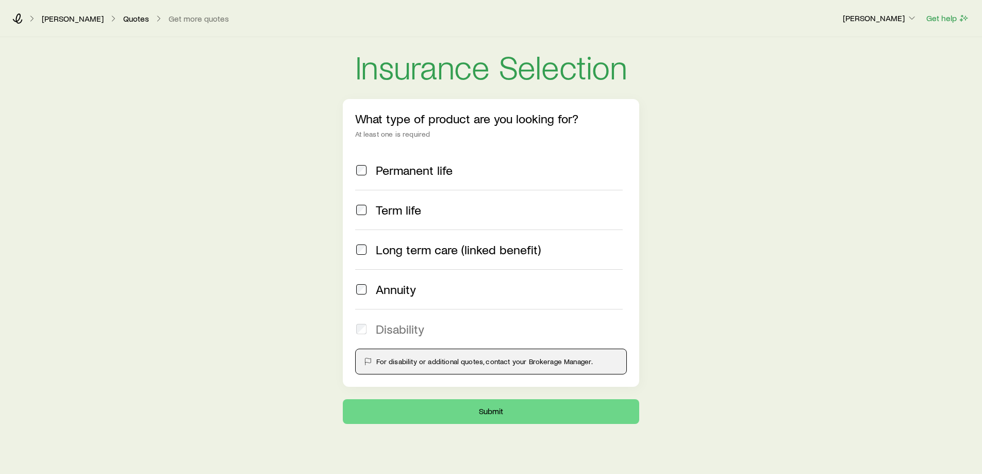
click at [106, 21] on div "[PERSON_NAME] Quotes Get more quotes" at bounding box center [423, 18] width 822 height 10
click at [123, 19] on link "Quotes" at bounding box center [136, 19] width 27 height 10
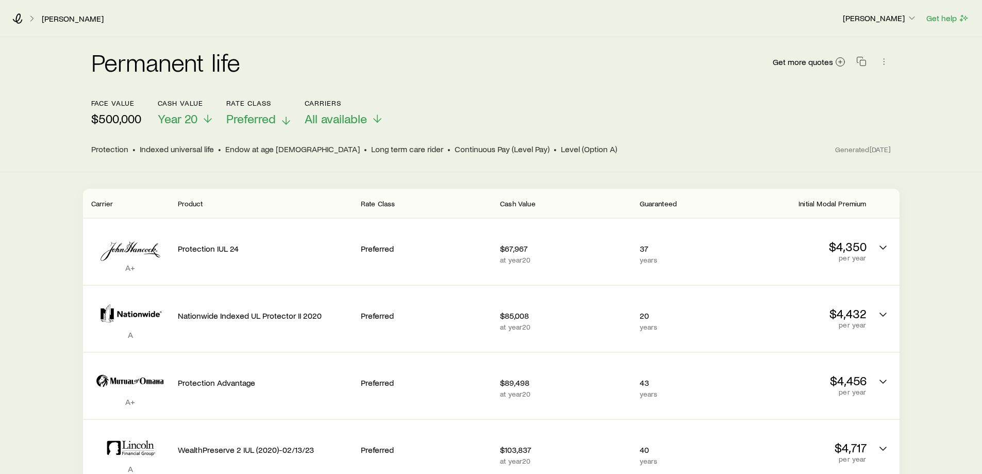
click at [260, 119] on span "Preferred" at bounding box center [250, 118] width 49 height 14
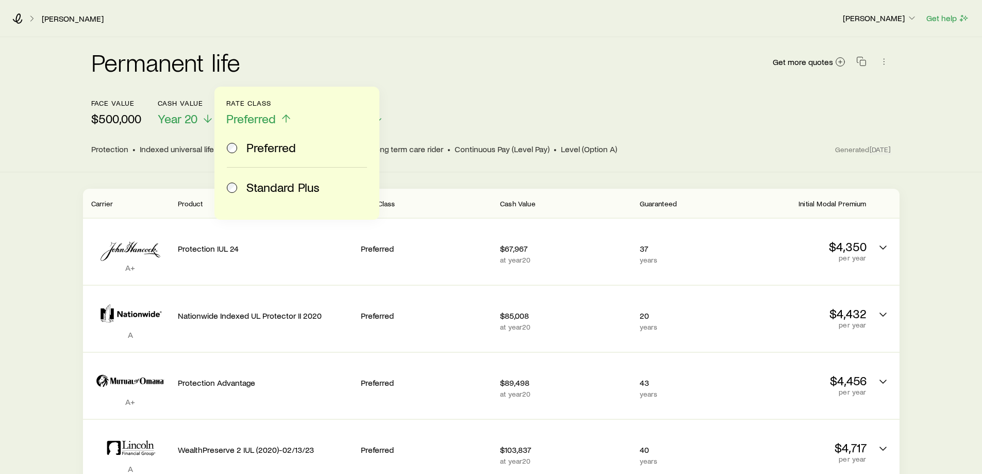
click at [278, 185] on span "Standard Plus" at bounding box center [282, 187] width 73 height 14
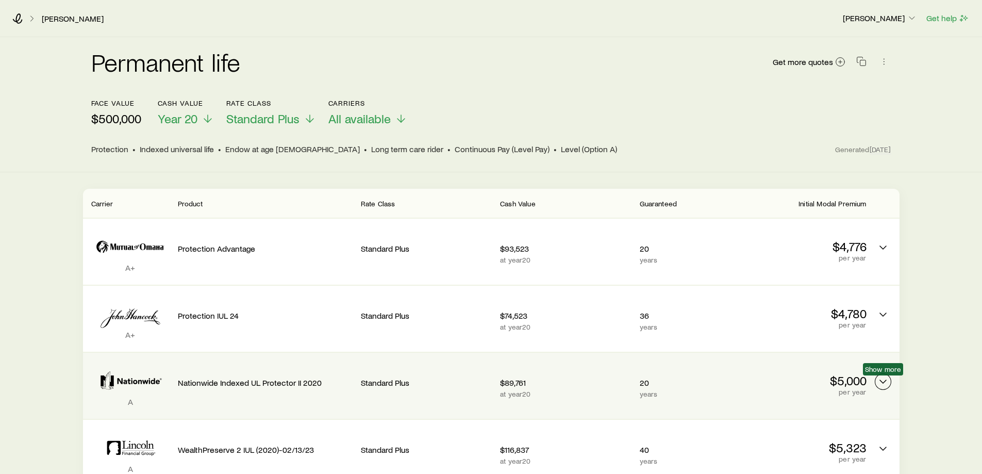
click at [883, 384] on icon "Permanent quotes" at bounding box center [883, 381] width 12 height 12
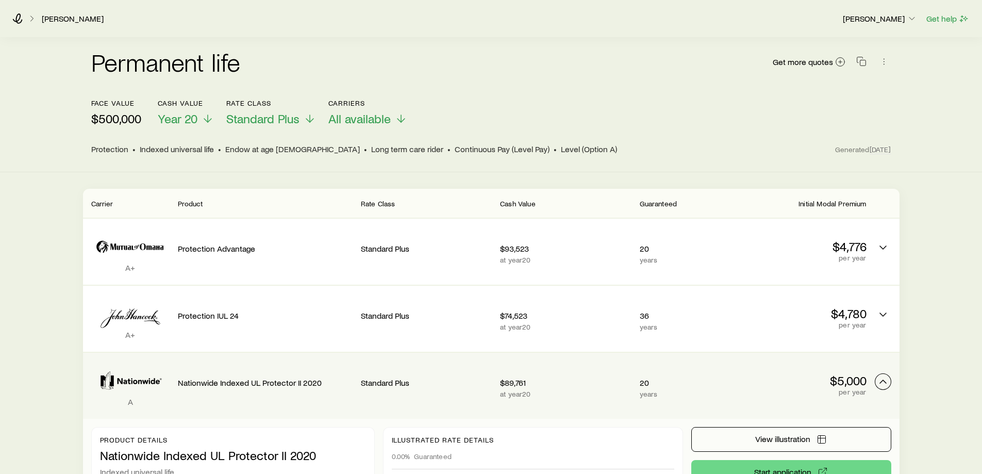
scroll to position [52, 0]
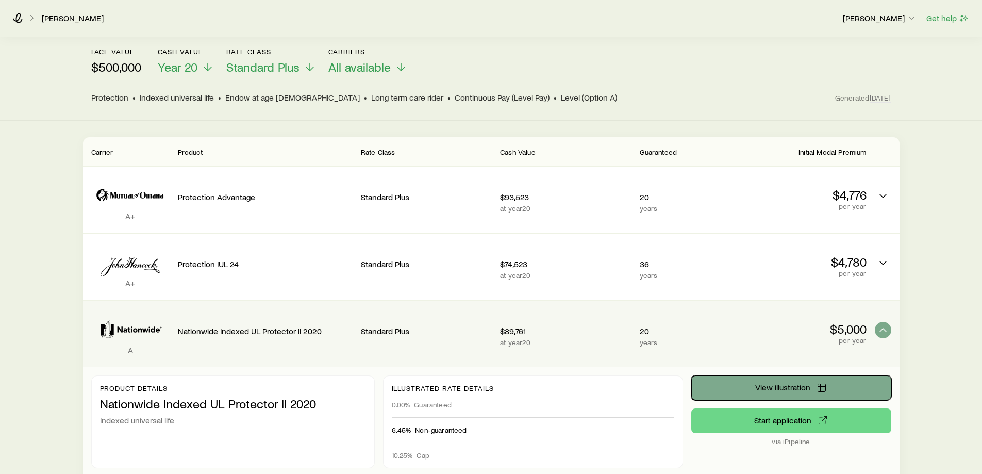
click at [780, 389] on span "View illustration" at bounding box center [782, 387] width 55 height 8
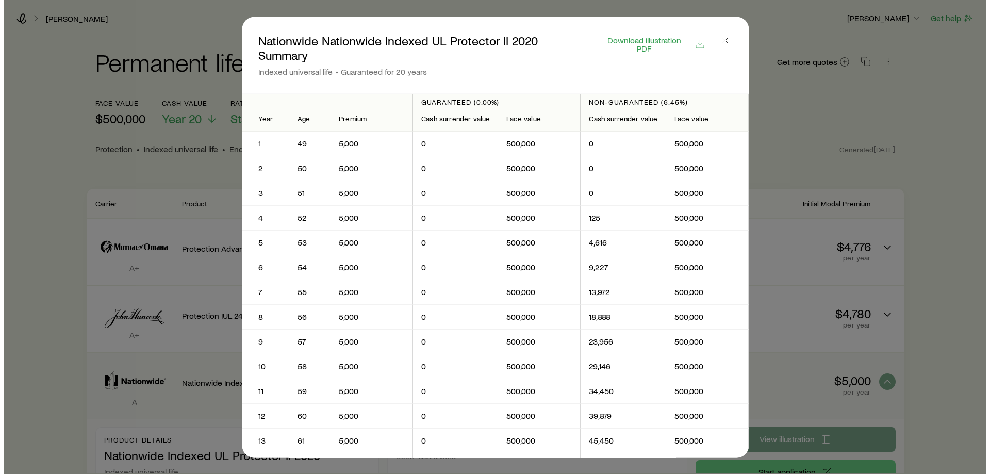
scroll to position [0, 0]
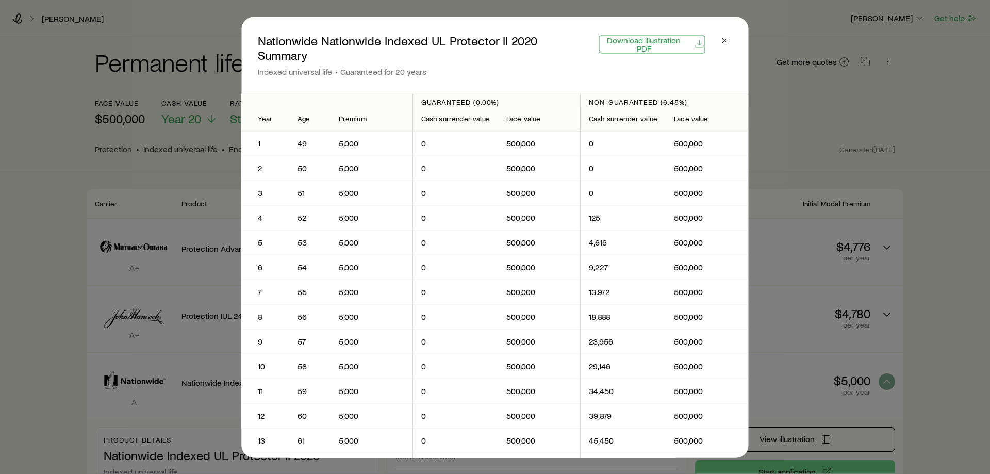
click at [635, 42] on span "Download illustration PDF" at bounding box center [643, 44] width 89 height 16
click at [725, 39] on icon "button" at bounding box center [724, 40] width 10 height 10
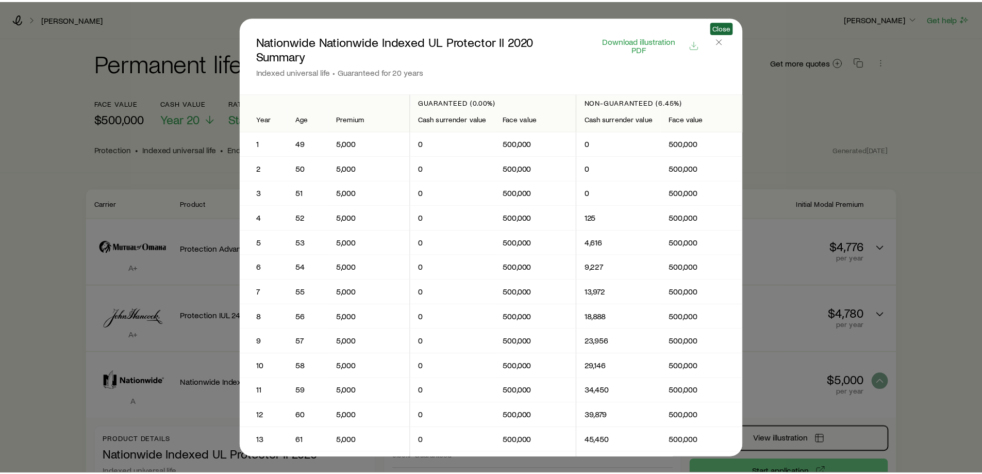
scroll to position [52, 0]
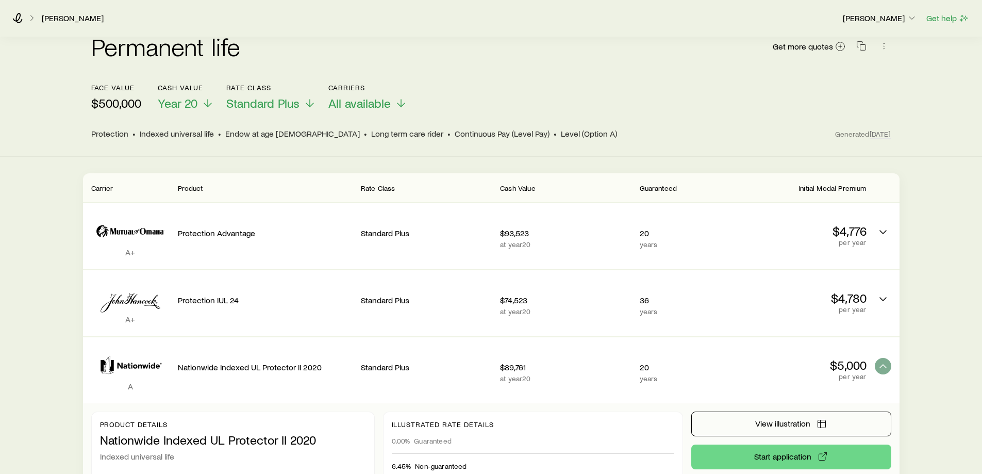
scroll to position [0, 0]
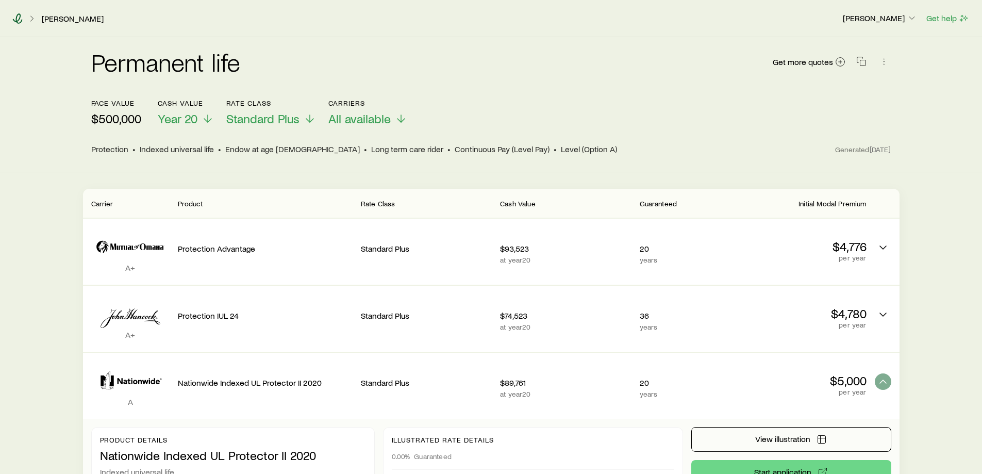
click at [18, 19] on icon at bounding box center [17, 18] width 10 height 10
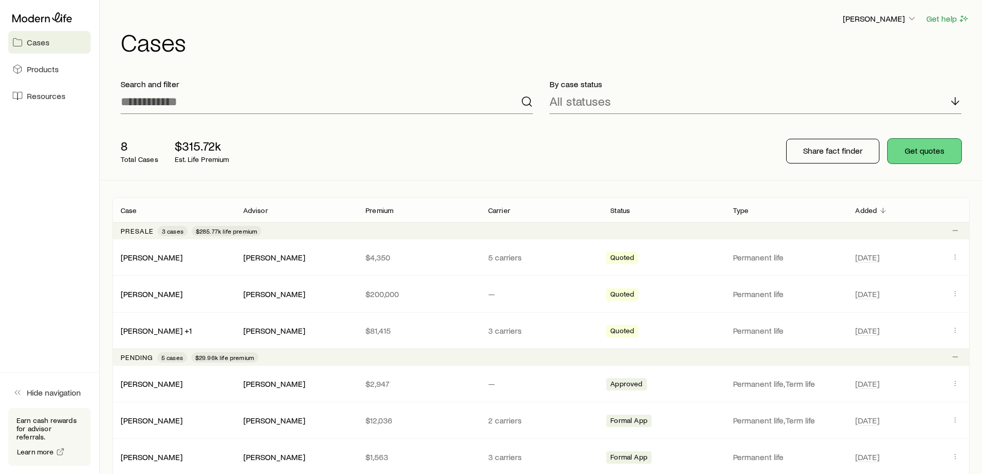
click at [918, 148] on button "Get quotes" at bounding box center [924, 151] width 74 height 25
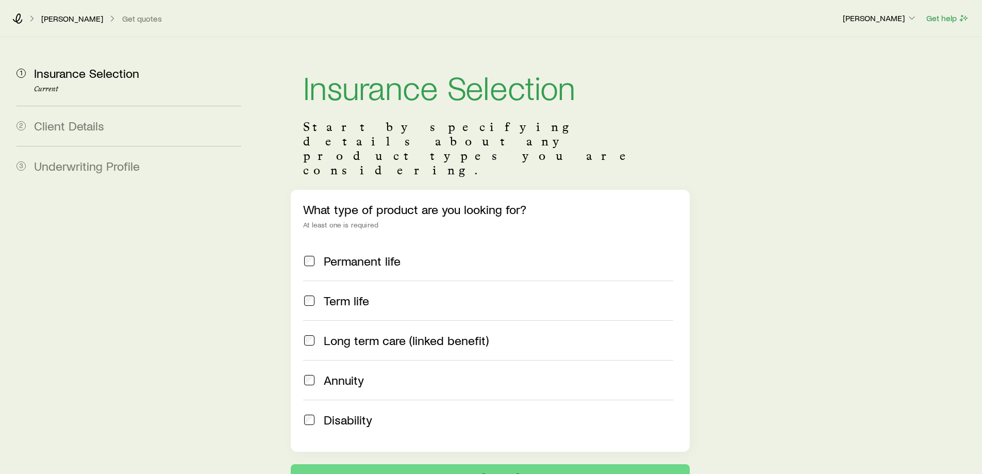
click at [335, 254] on span "Permanent life" at bounding box center [362, 261] width 77 height 14
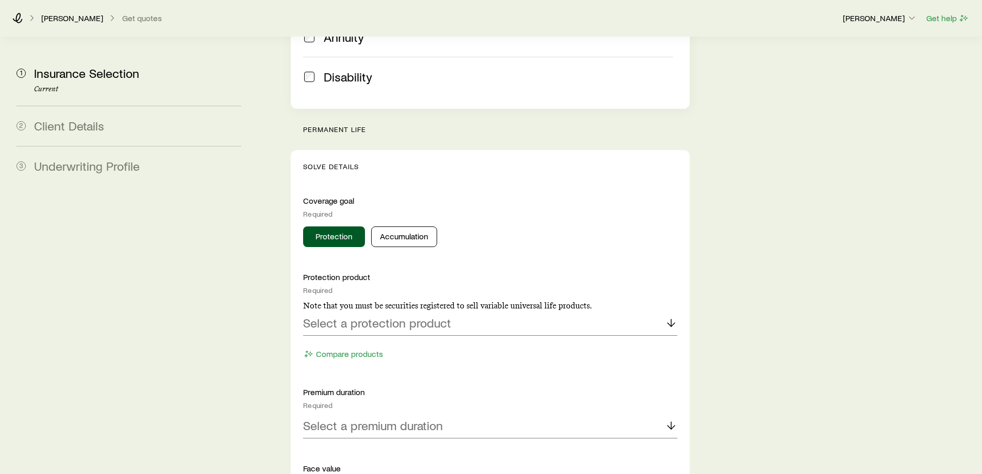
scroll to position [361, 0]
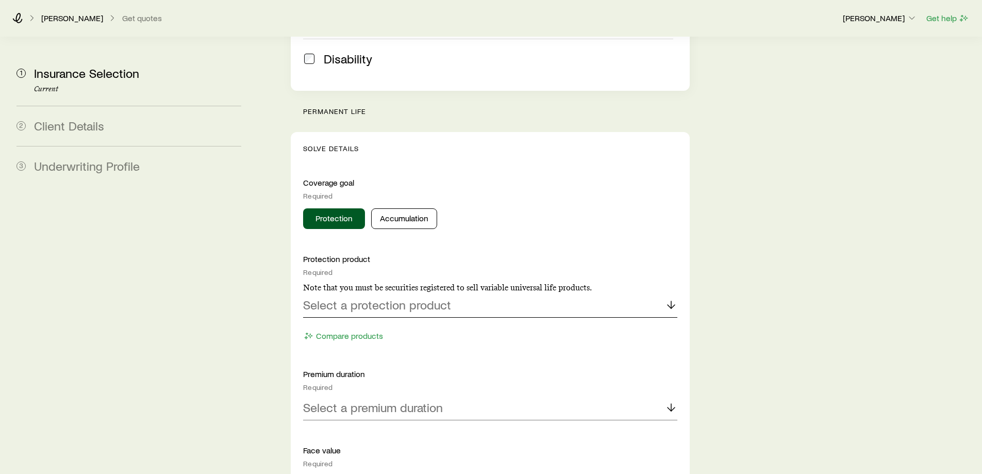
click at [360, 297] on p "Select a protection product" at bounding box center [377, 304] width 148 height 14
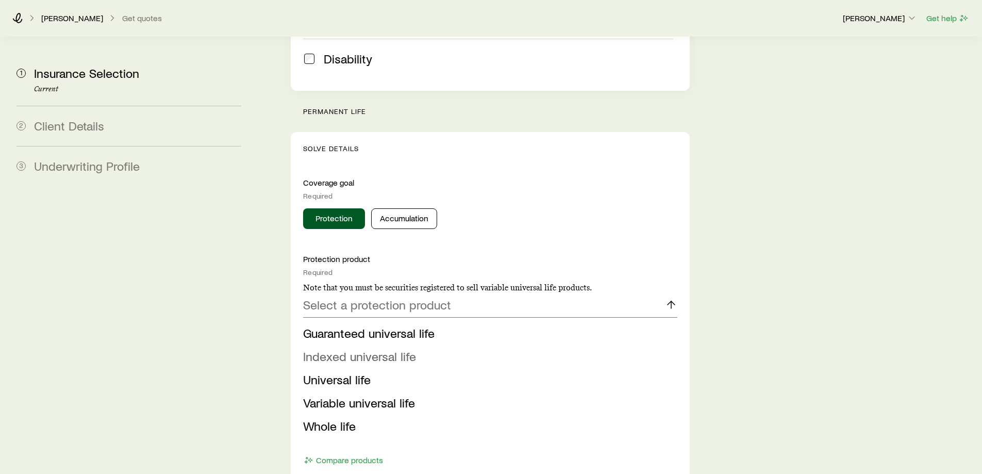
click at [358, 348] on span "Indexed universal life" at bounding box center [359, 355] width 113 height 15
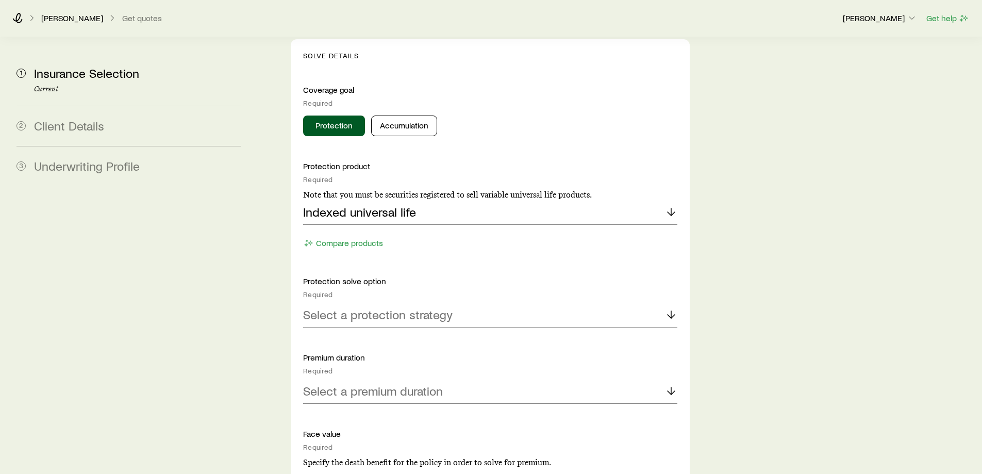
scroll to position [464, 0]
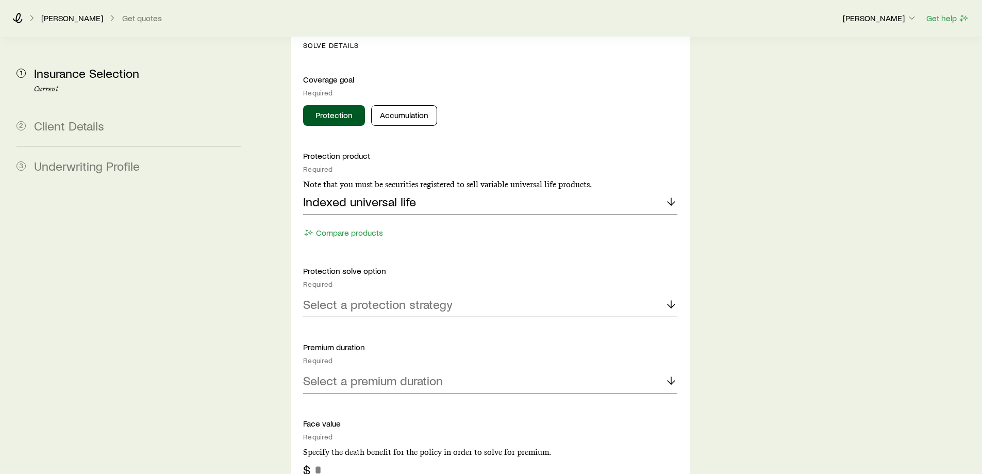
click at [360, 297] on p "Select a protection strategy" at bounding box center [377, 304] width 149 height 14
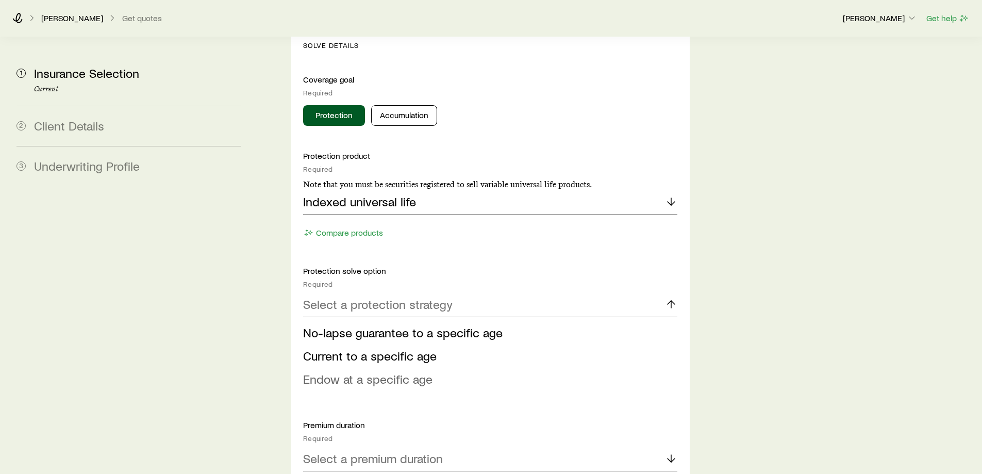
click at [353, 371] on span "Endow at a specific age" at bounding box center [367, 378] width 129 height 15
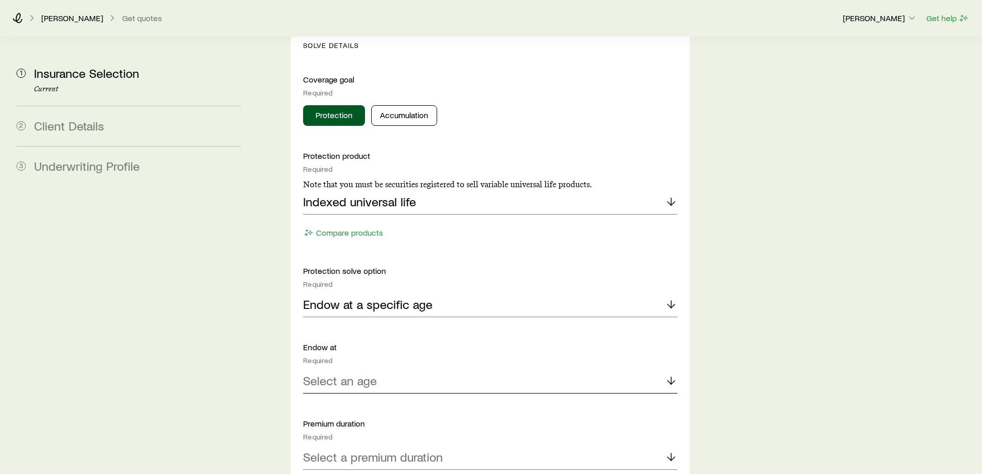
click at [338, 373] on p "Select an age" at bounding box center [340, 380] width 74 height 14
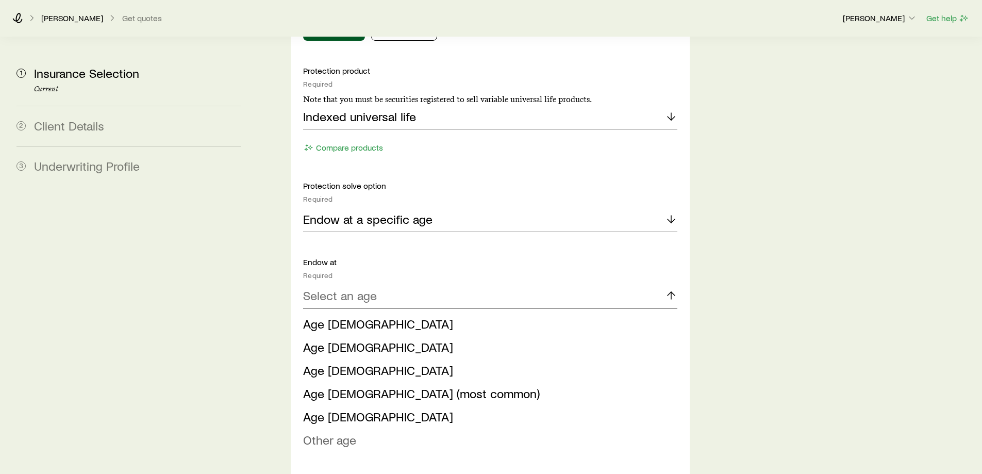
scroll to position [567, 0]
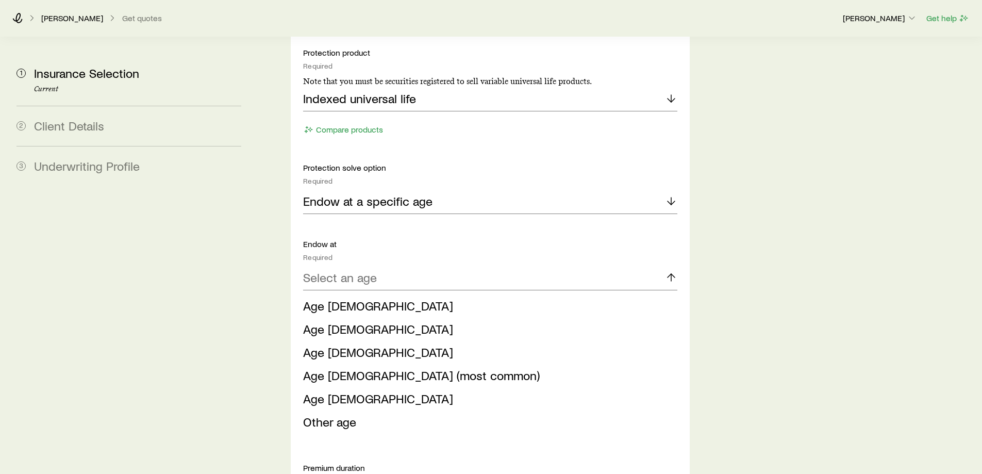
click at [329, 391] on span "Age [DEMOGRAPHIC_DATA]" at bounding box center [378, 398] width 150 height 15
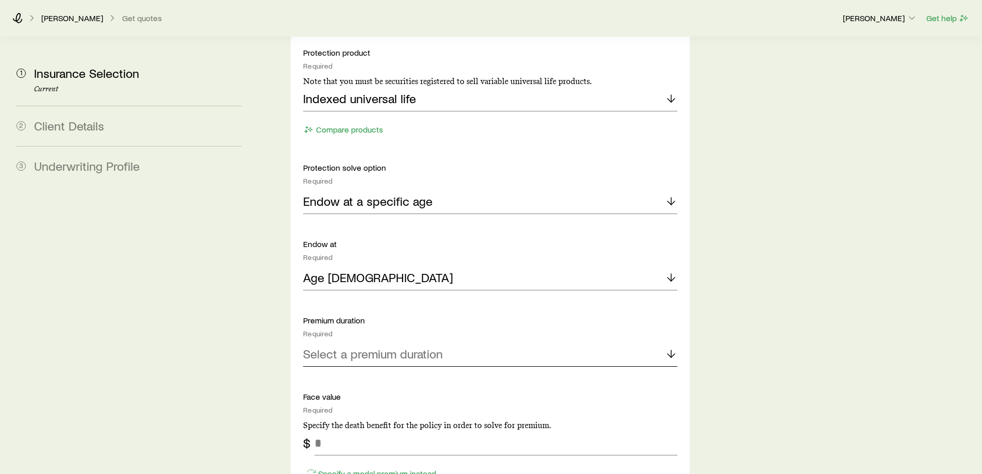
click at [344, 346] on p "Select a premium duration" at bounding box center [373, 353] width 140 height 14
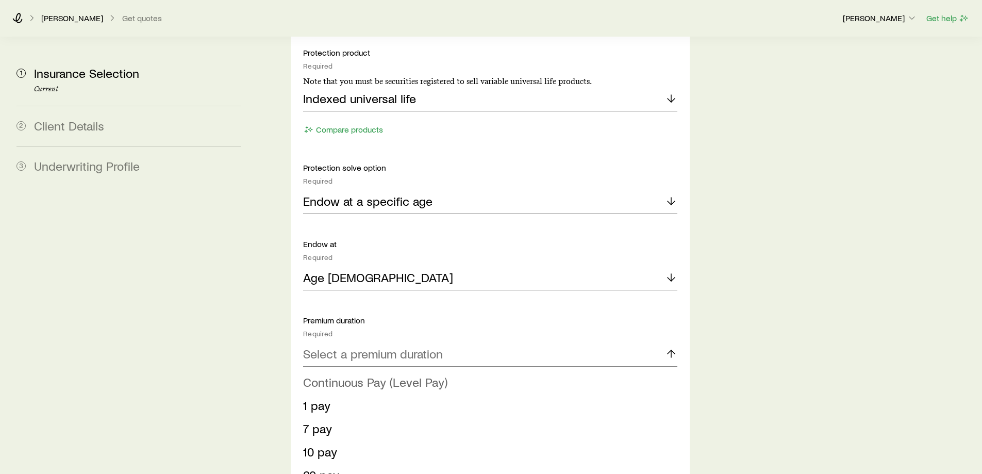
click at [344, 374] on span "Continuous Pay (Level Pay)" at bounding box center [375, 381] width 144 height 15
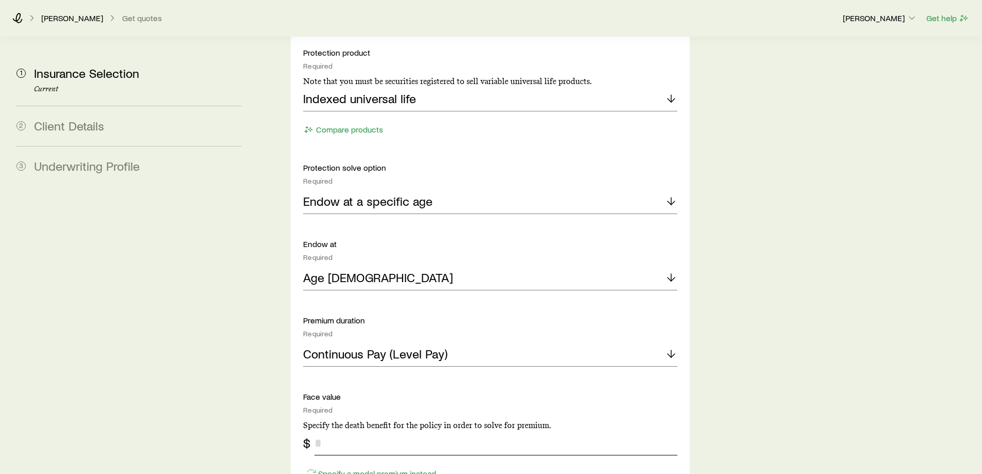
click at [328, 430] on input "tel" at bounding box center [495, 442] width 362 height 25
type input "*******"
click at [364, 455] on div "Specify a modal premium instead" at bounding box center [490, 468] width 374 height 26
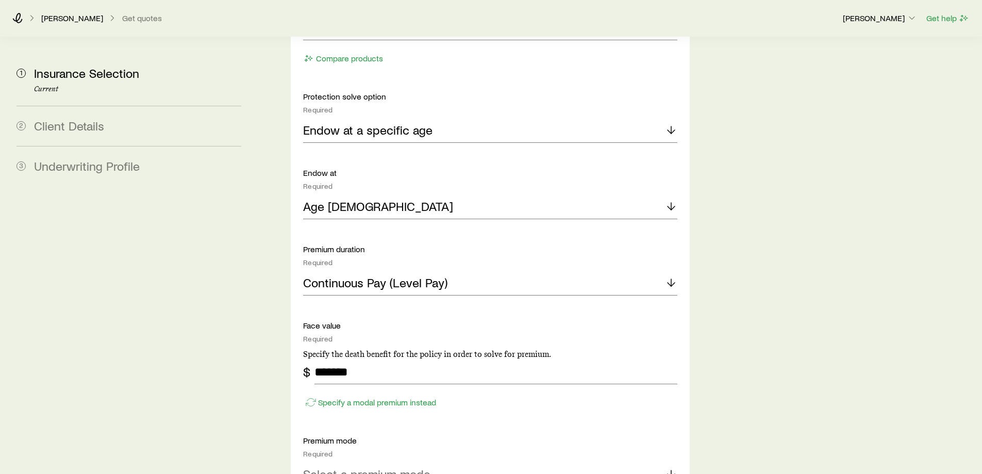
scroll to position [670, 0]
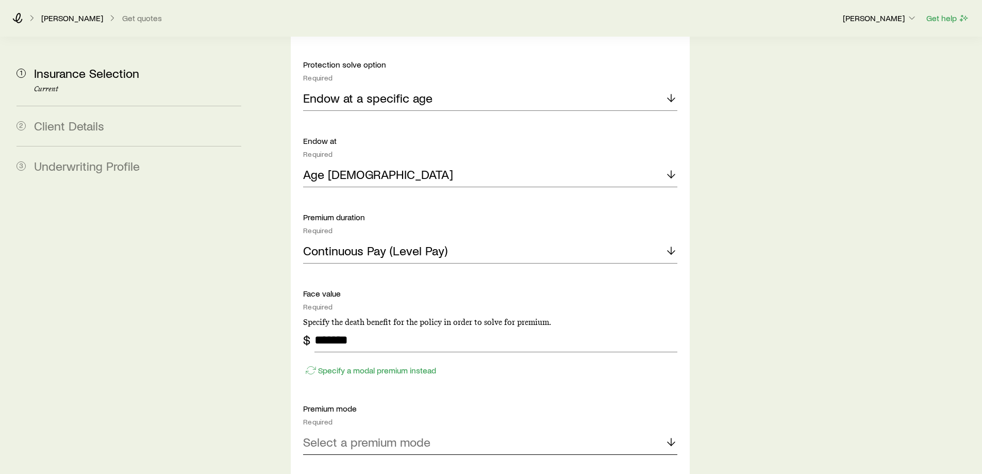
click at [339, 434] on p "Select a premium mode" at bounding box center [366, 441] width 127 height 14
click at [333, 462] on span "Annual" at bounding box center [321, 469] width 36 height 15
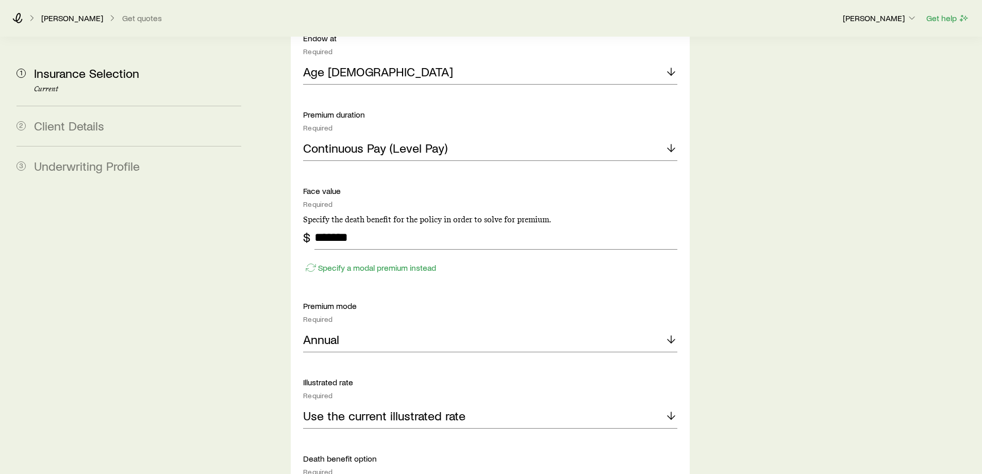
scroll to position [773, 0]
click at [341, 408] on p "Use the current illustrated rate" at bounding box center [384, 415] width 162 height 14
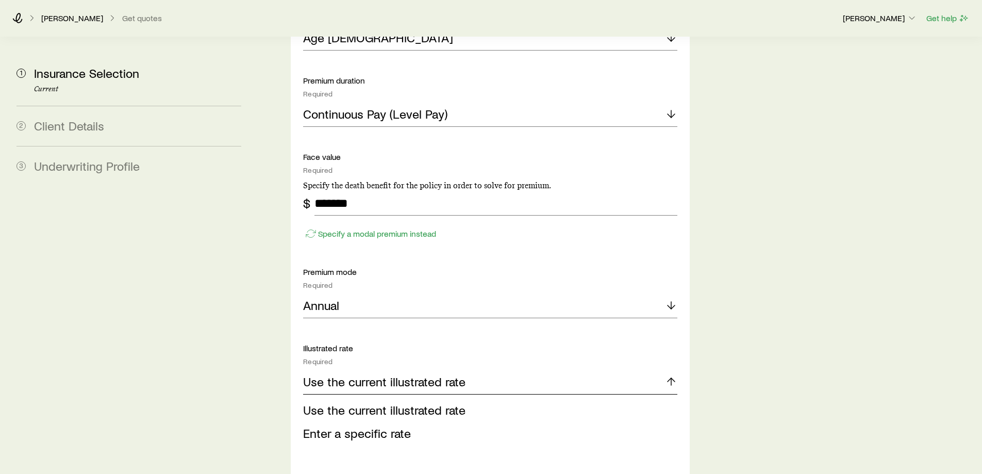
scroll to position [825, 0]
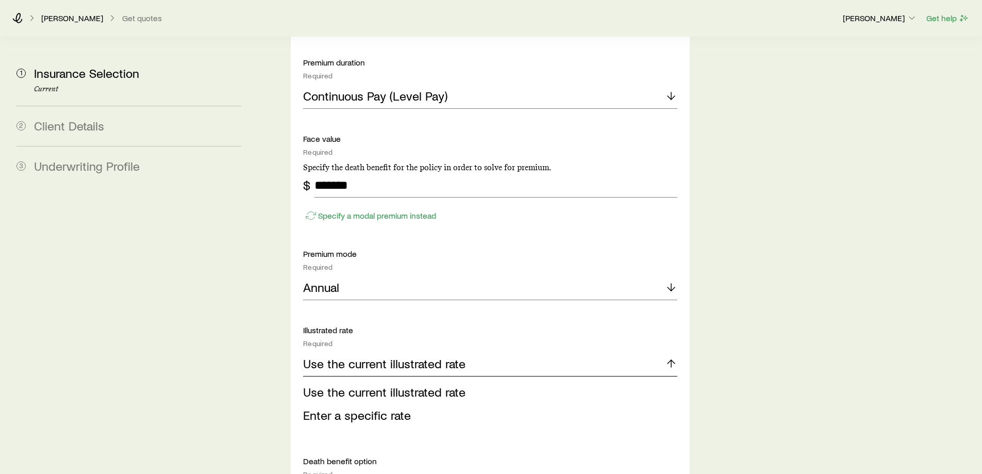
click at [363, 356] on p "Use the current illustrated rate" at bounding box center [384, 363] width 162 height 14
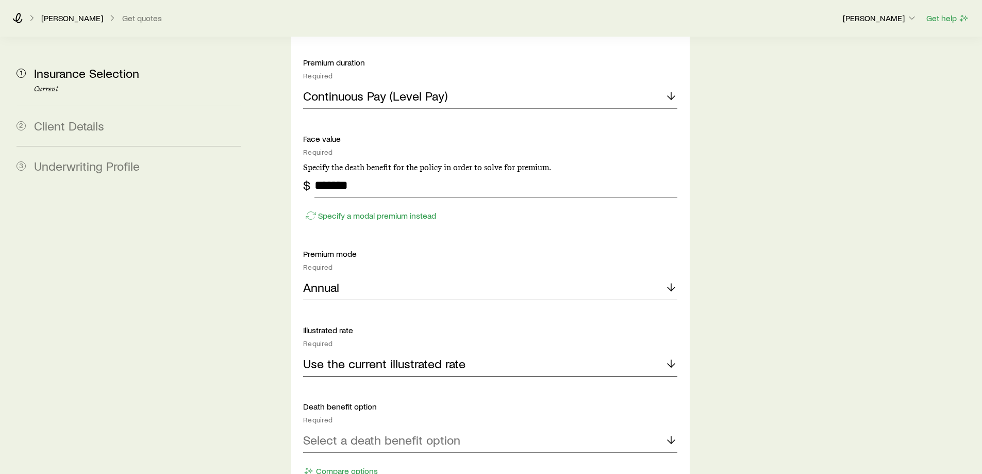
scroll to position [876, 0]
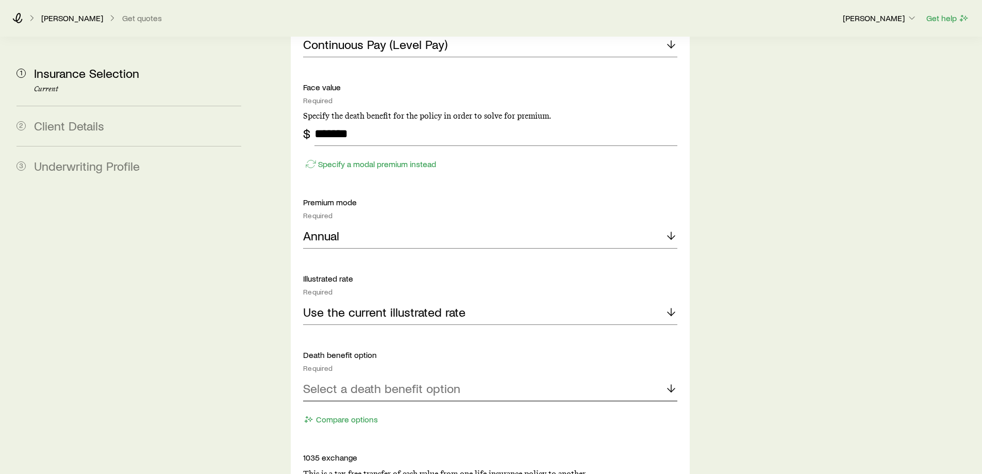
click at [331, 381] on p "Select a death benefit option" at bounding box center [381, 388] width 157 height 14
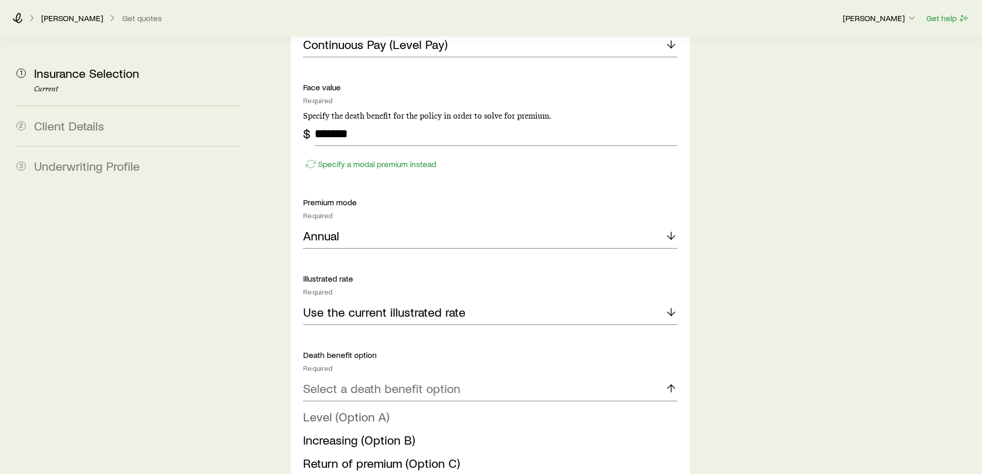
click at [337, 409] on span "Level (Option A)" at bounding box center [346, 416] width 86 height 15
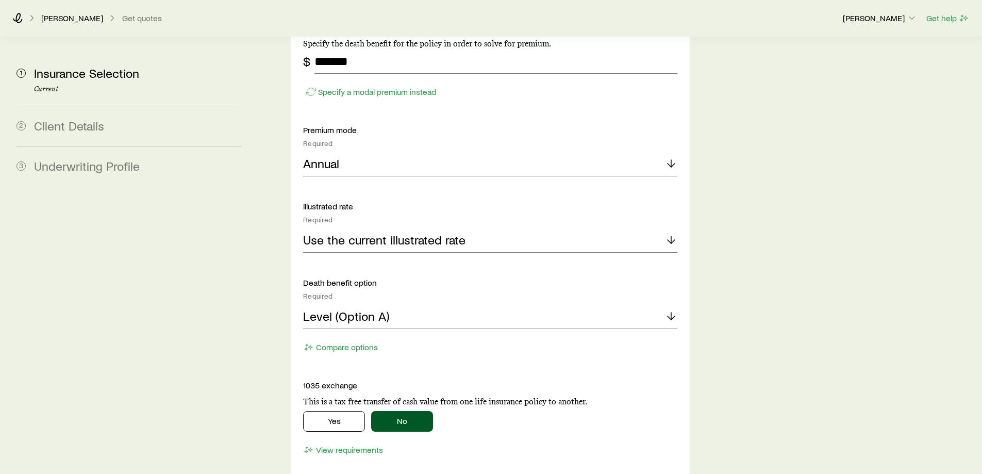
scroll to position [979, 0]
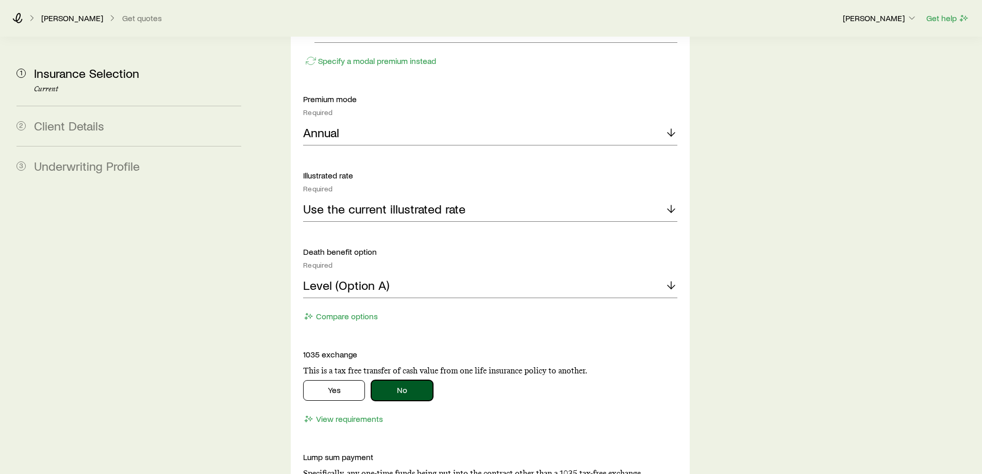
click at [405, 380] on button "No" at bounding box center [402, 390] width 62 height 21
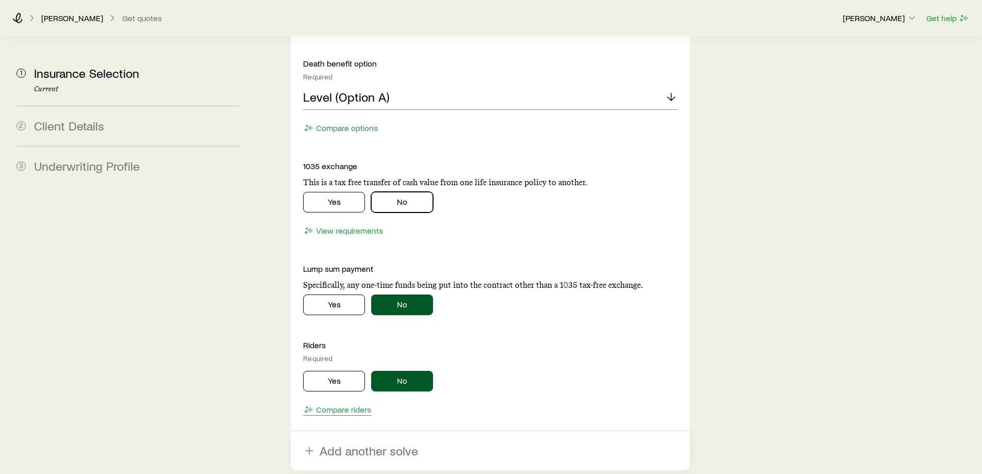
scroll to position [1185, 0]
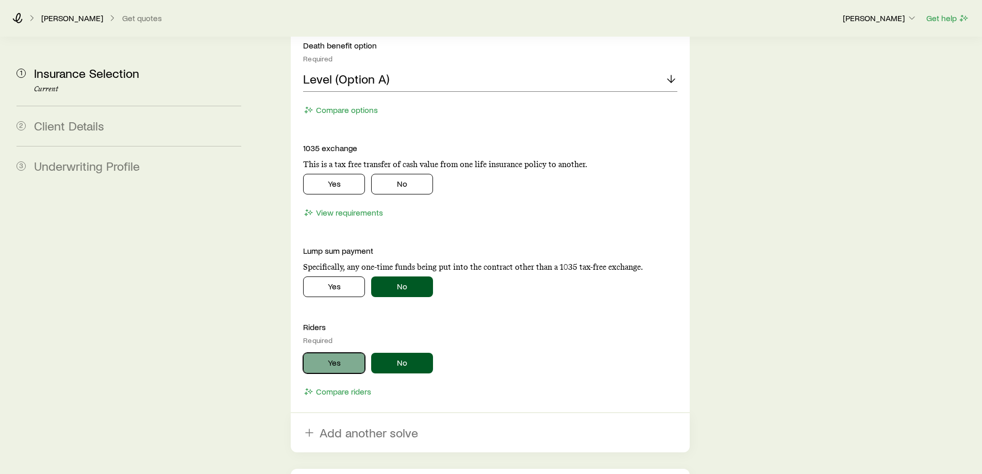
click at [324, 353] on button "Yes" at bounding box center [334, 363] width 62 height 21
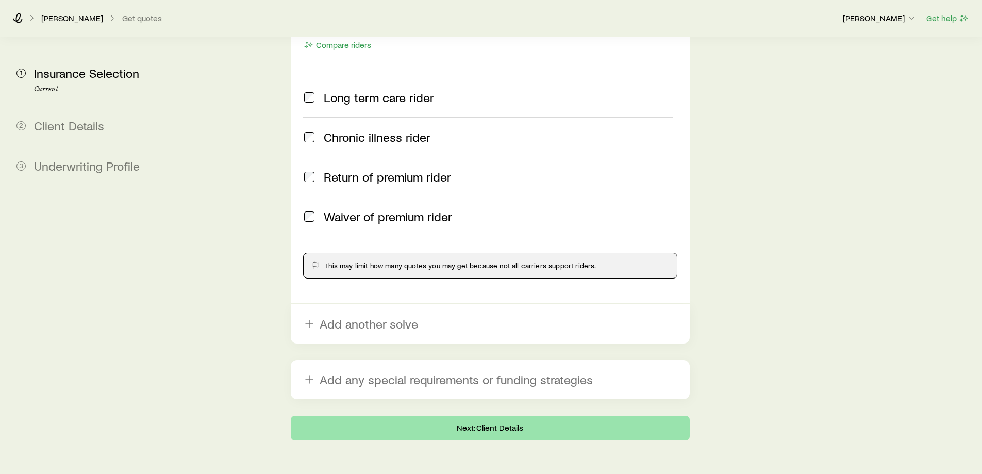
scroll to position [1539, 0]
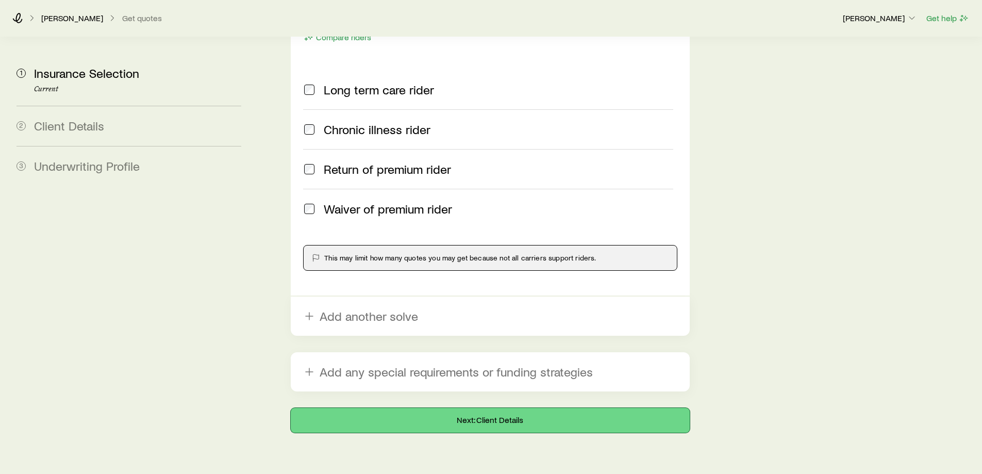
click at [480, 408] on button "Next: Client Details" at bounding box center [490, 420] width 398 height 25
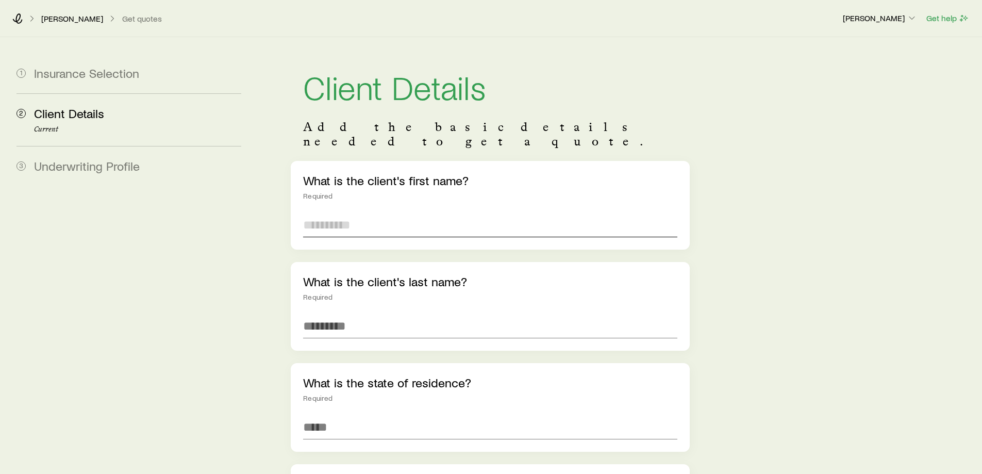
click at [338, 212] on input "text" at bounding box center [490, 224] width 374 height 25
type input "*****"
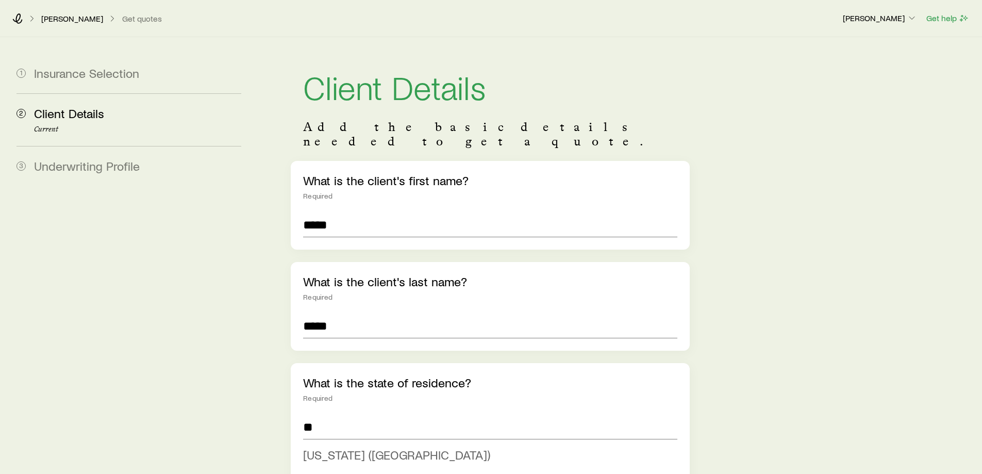
click at [346, 447] on span "[US_STATE] ([GEOGRAPHIC_DATA])" at bounding box center [396, 454] width 187 height 15
type input "**********"
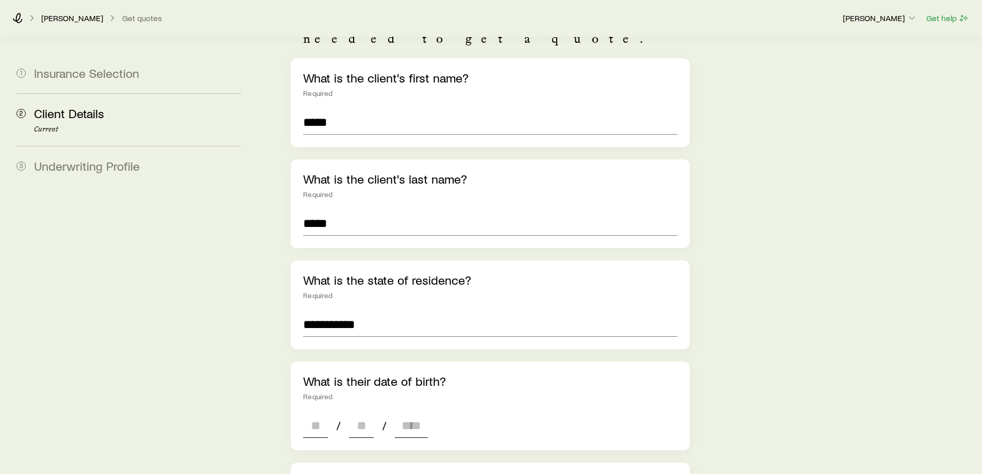
scroll to position [103, 0]
click at [315, 412] on input at bounding box center [315, 424] width 25 height 25
type input "**"
type input "****"
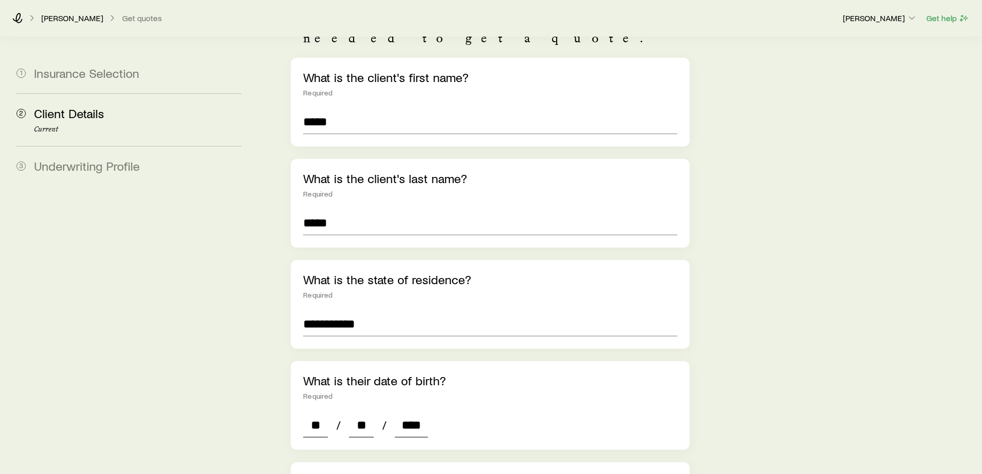
type input "*"
type input "****"
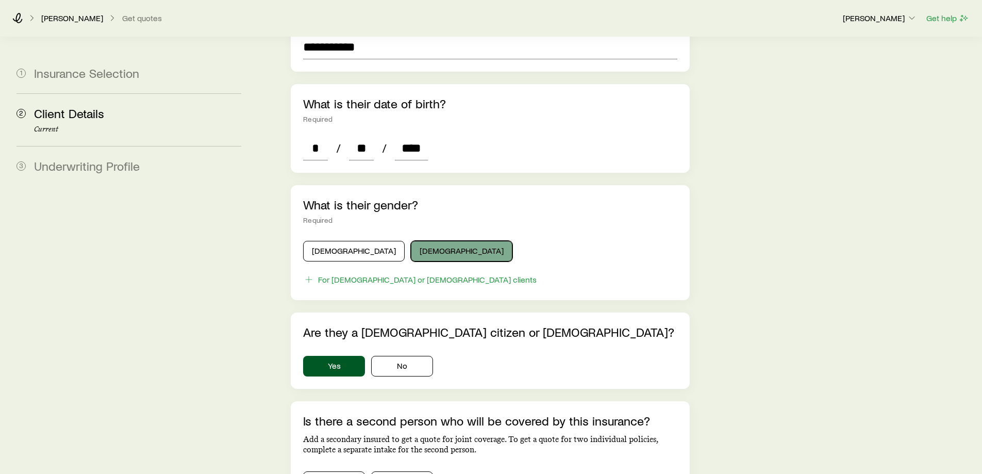
click at [420, 241] on button "[DEMOGRAPHIC_DATA]" at bounding box center [462, 251] width 102 height 21
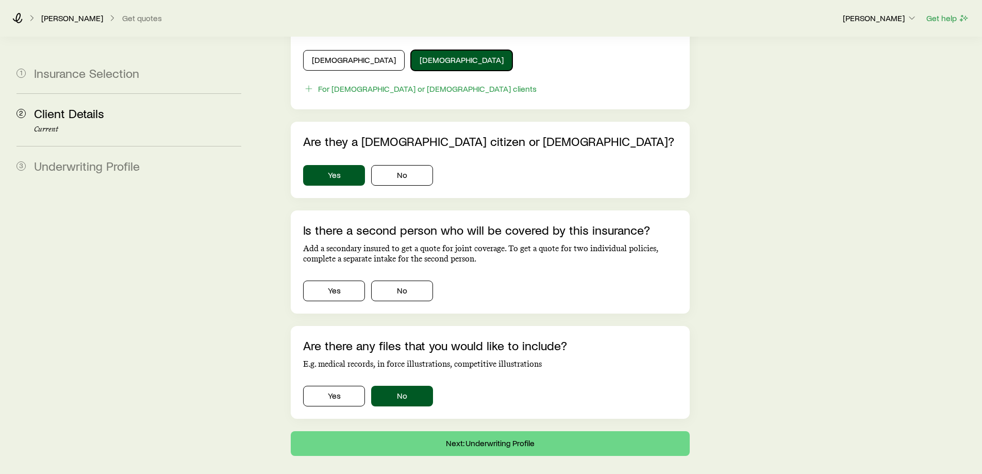
scroll to position [608, 0]
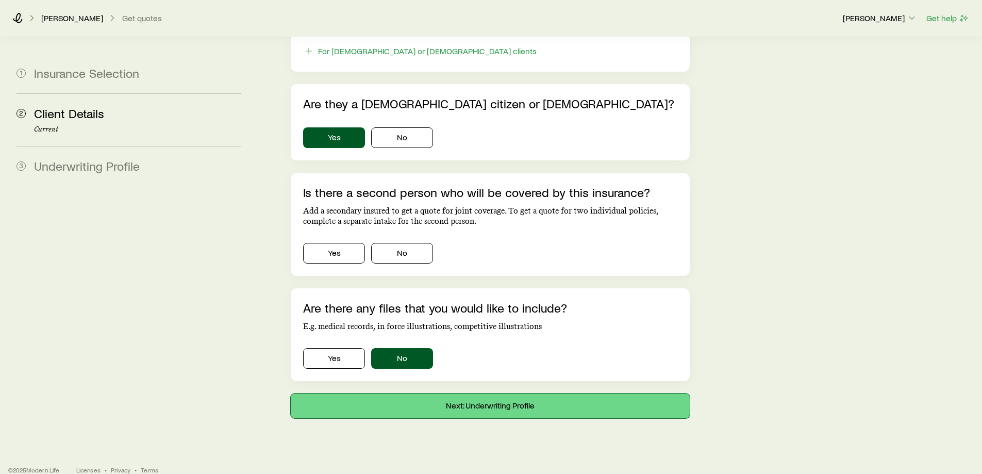
click at [486, 393] on button "Next: Underwriting Profile" at bounding box center [490, 405] width 398 height 25
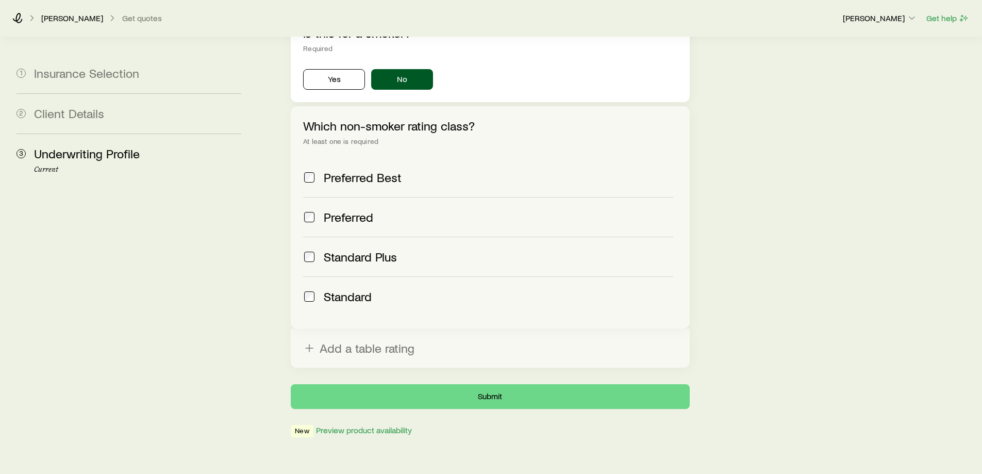
scroll to position [377, 0]
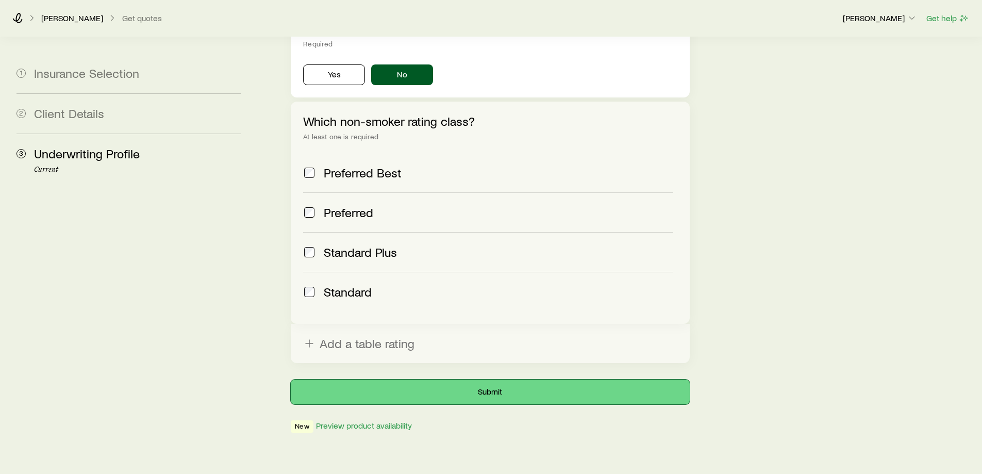
click at [483, 379] on button "Submit" at bounding box center [490, 391] width 398 height 25
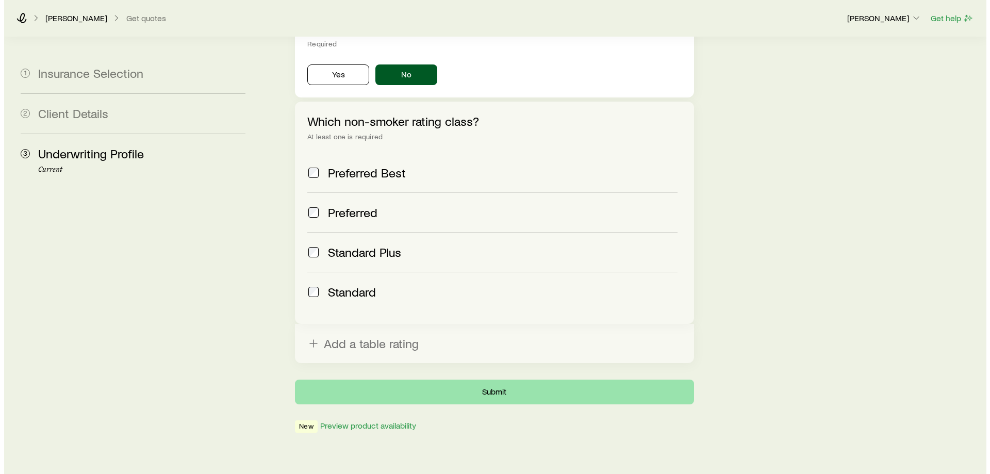
scroll to position [0, 0]
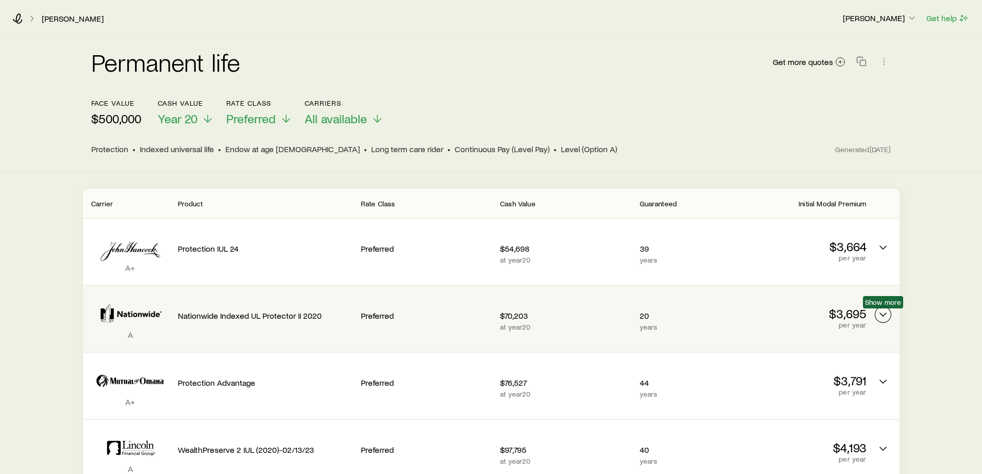
click at [881, 315] on polyline "Permanent quotes" at bounding box center [883, 314] width 6 height 3
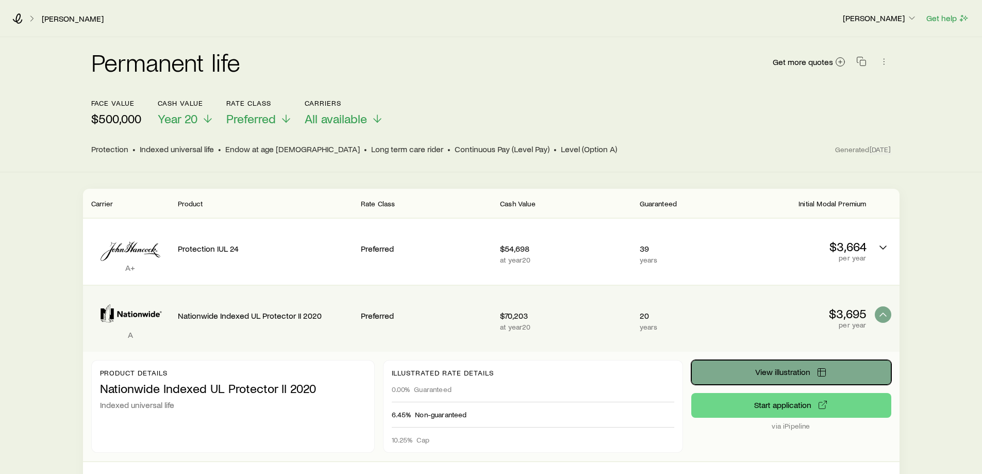
click at [794, 369] on span "View illustration" at bounding box center [782, 371] width 55 height 8
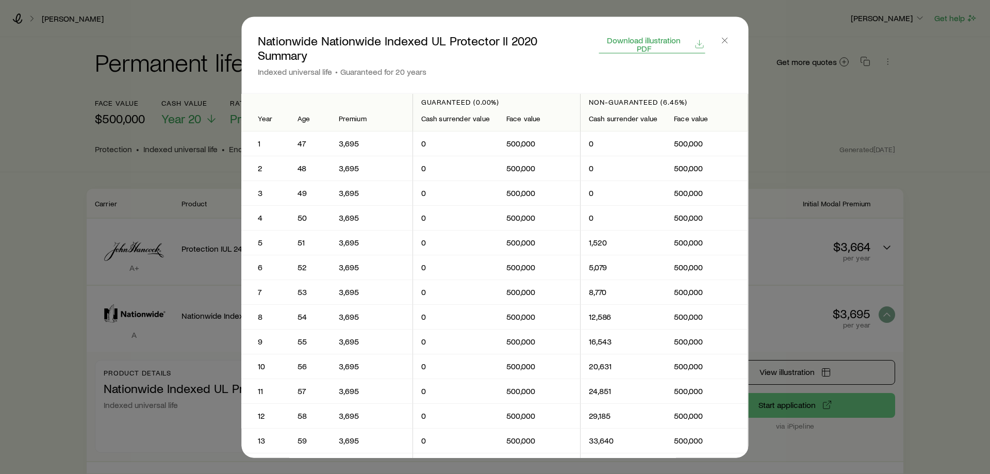
click at [643, 40] on span "Download illustration PDF" at bounding box center [643, 44] width 89 height 16
click at [724, 39] on icon "button" at bounding box center [724, 40] width 10 height 10
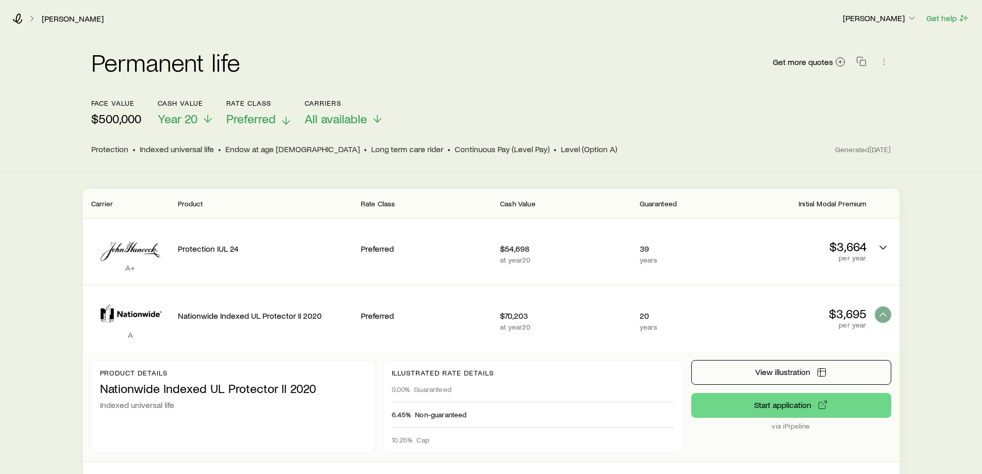
click at [270, 120] on span "Preferred" at bounding box center [250, 118] width 49 height 14
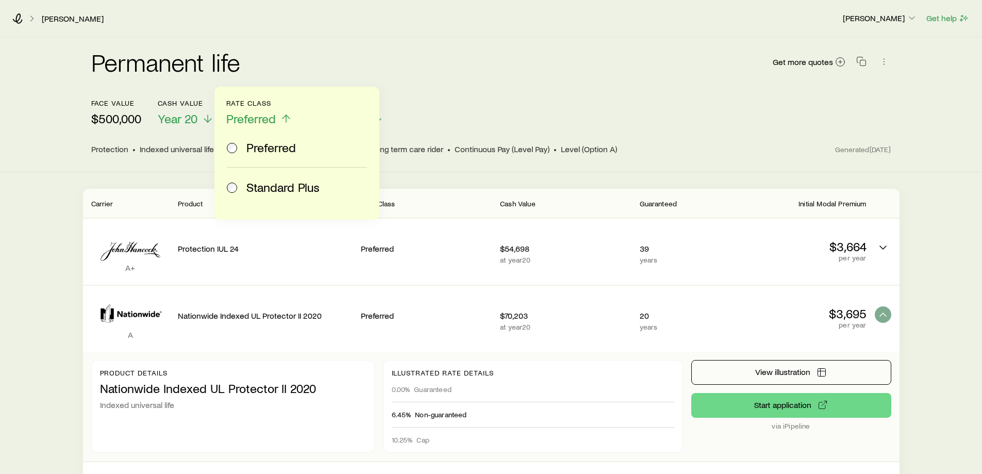
click at [277, 191] on span "Standard Plus" at bounding box center [282, 187] width 73 height 14
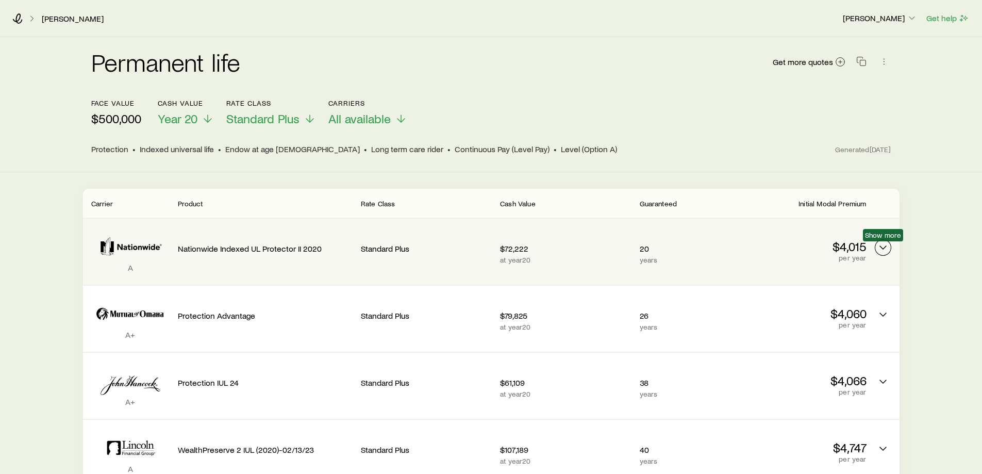
click at [883, 248] on polyline "Permanent quotes" at bounding box center [883, 247] width 6 height 3
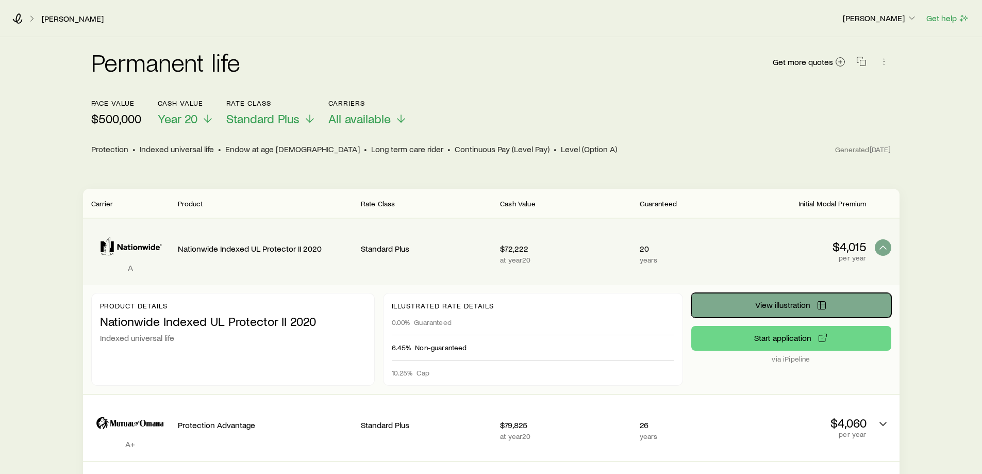
click at [794, 308] on span "View illustration" at bounding box center [782, 304] width 55 height 8
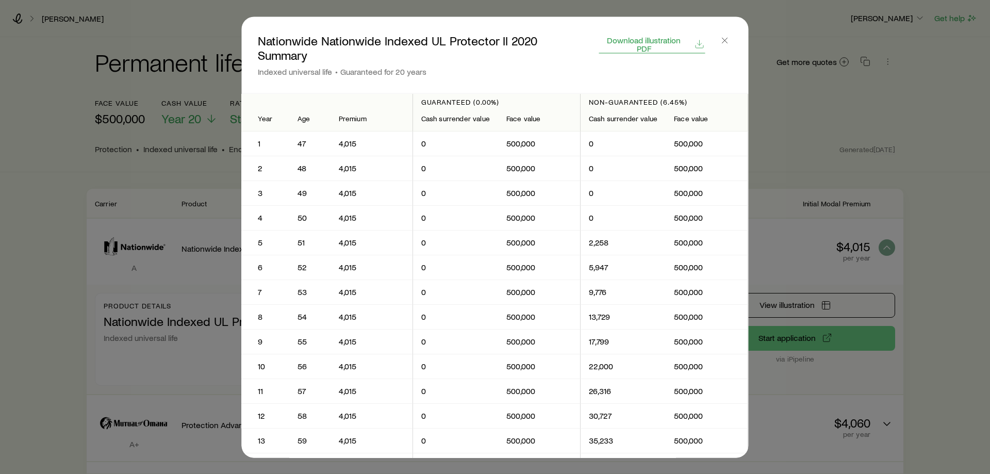
click at [633, 41] on span "Download illustration PDF" at bounding box center [643, 44] width 89 height 16
click at [726, 43] on icon "button" at bounding box center [724, 40] width 10 height 10
